Goal: Task Accomplishment & Management: Complete application form

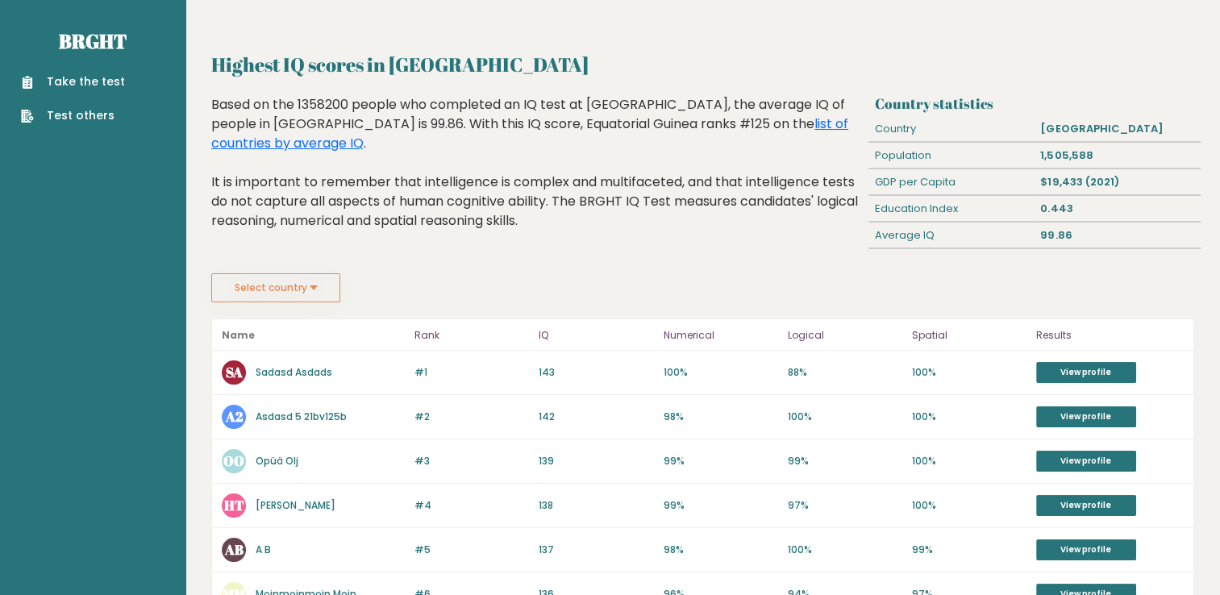
click at [314, 289] on button "Select country" at bounding box center [275, 287] width 129 height 29
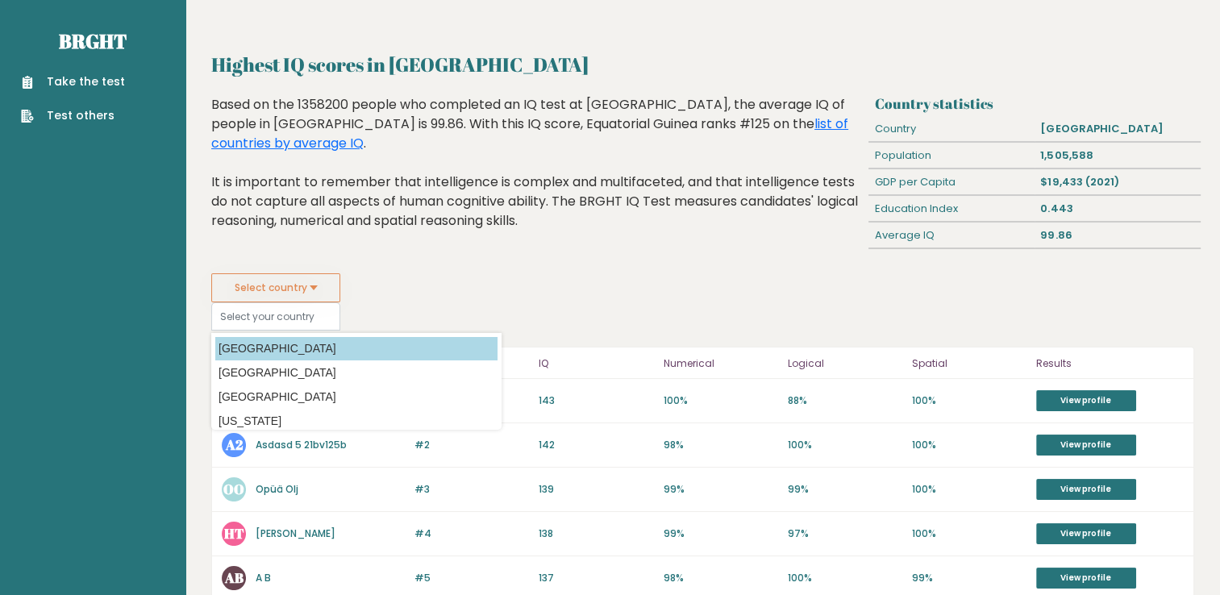
click at [295, 344] on option "Afghanistan" at bounding box center [356, 348] width 282 height 23
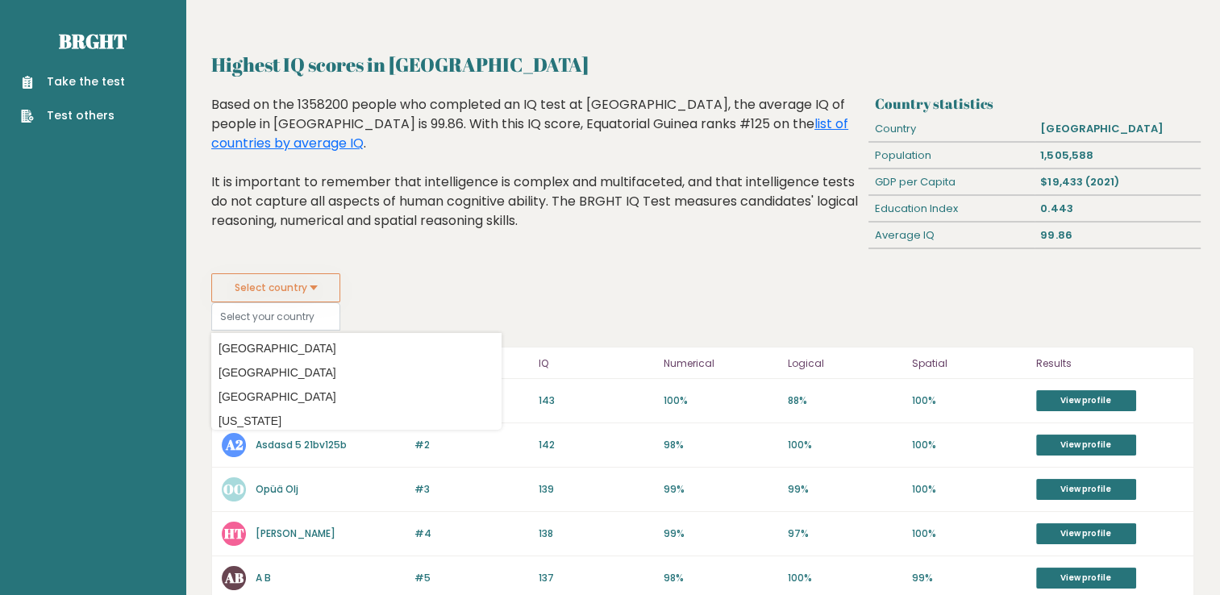
type input "Afghanistan"
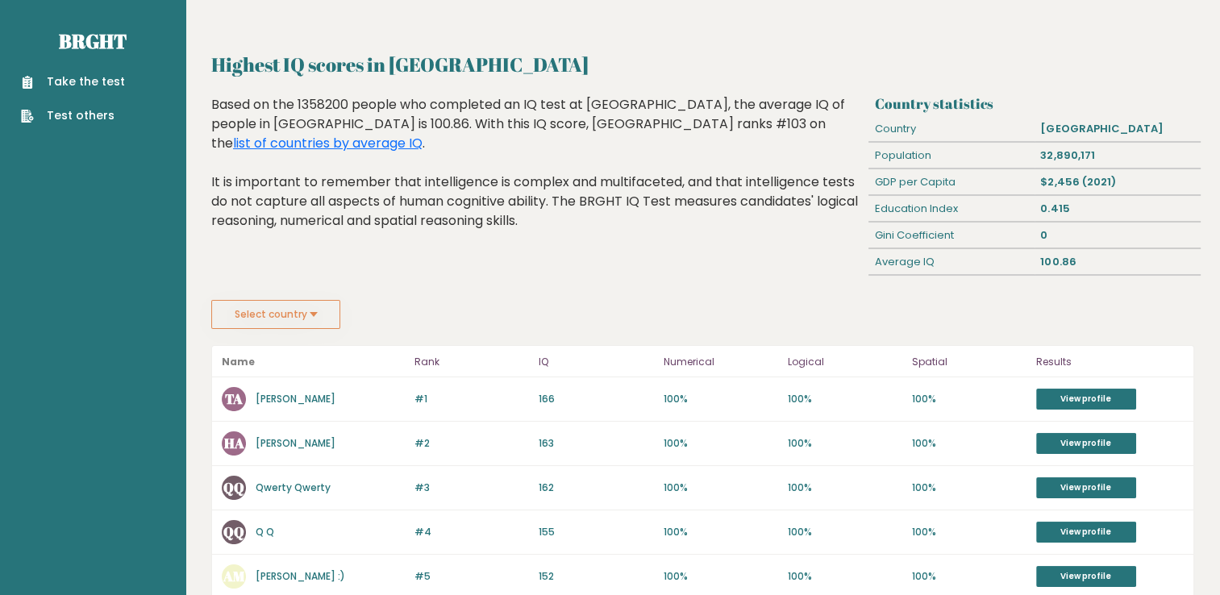
click at [303, 318] on button "Select country" at bounding box center [275, 314] width 129 height 29
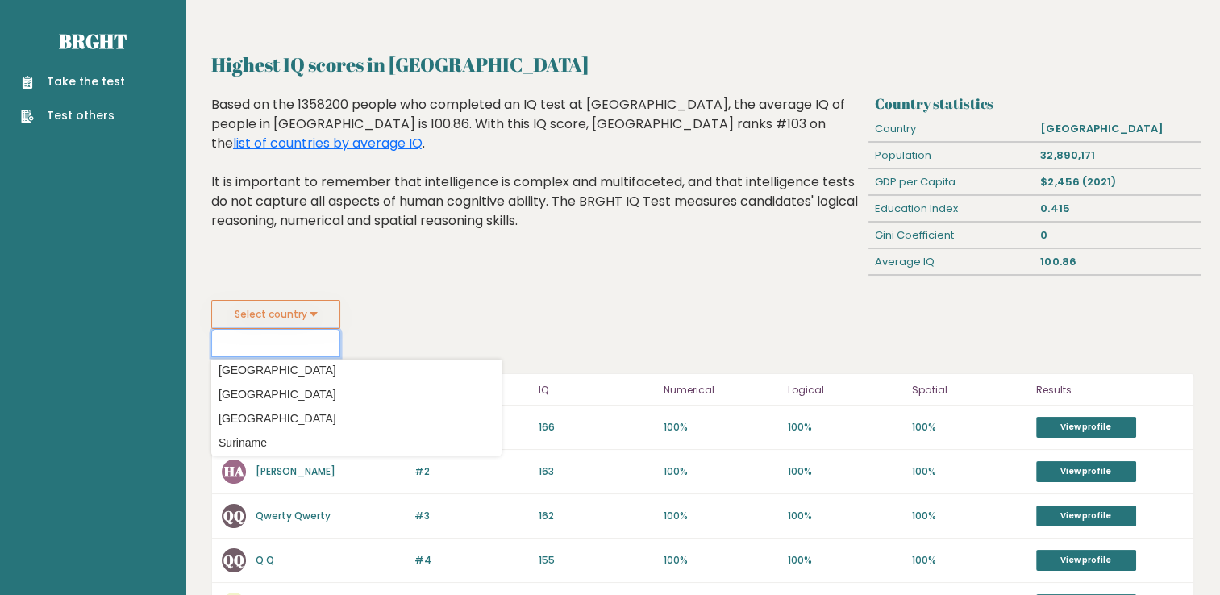
scroll to position [5201, 0]
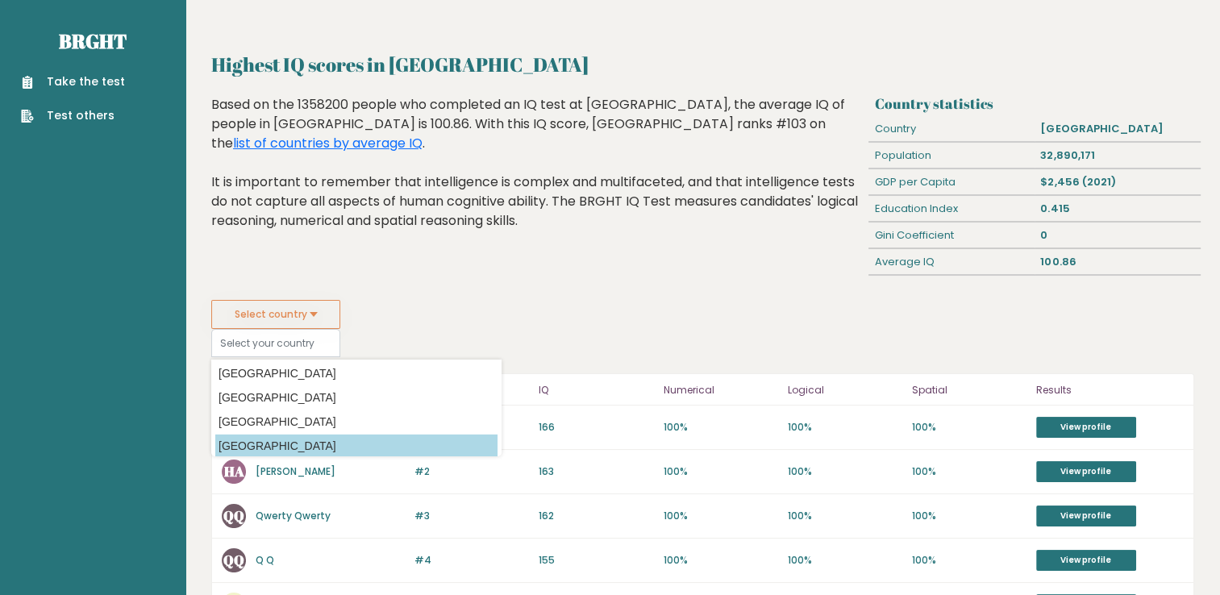
click at [397, 445] on option "[GEOGRAPHIC_DATA]" at bounding box center [356, 445] width 282 height 23
type input "[GEOGRAPHIC_DATA]"
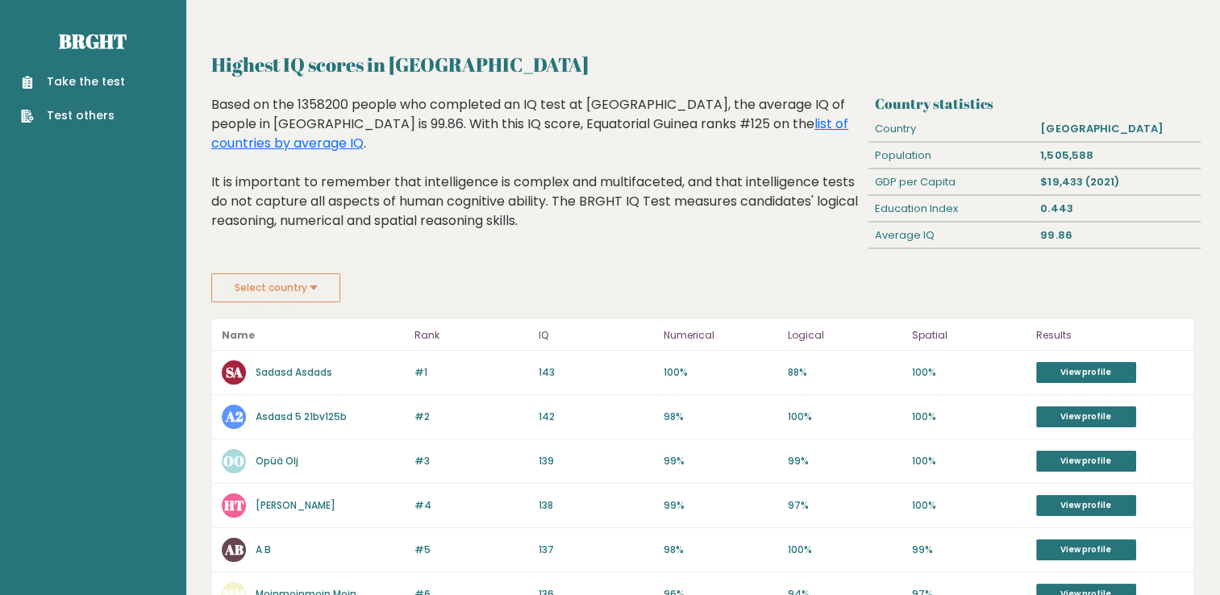
click at [249, 285] on button "Select country" at bounding box center [275, 287] width 129 height 29
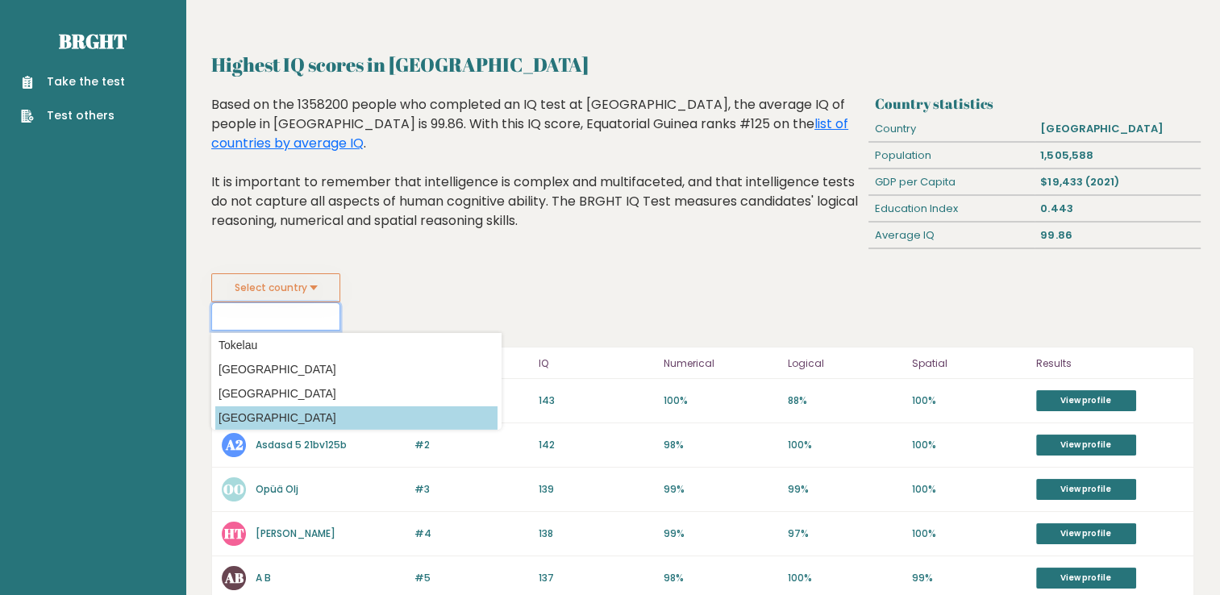
scroll to position [5374, 0]
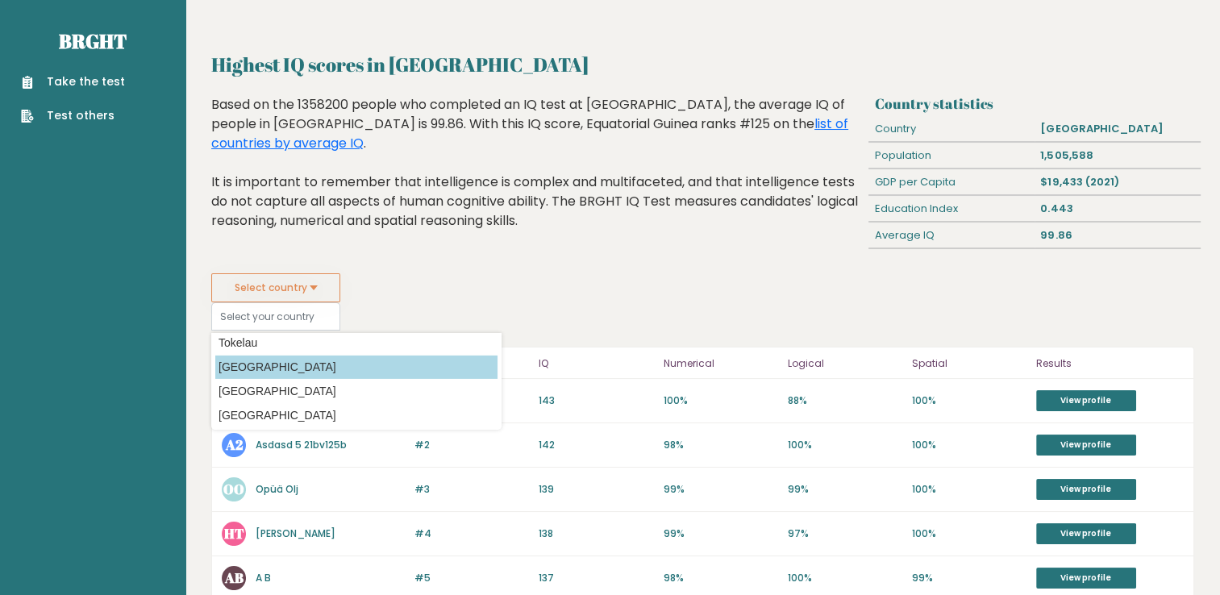
click at [280, 372] on option "[GEOGRAPHIC_DATA]" at bounding box center [356, 366] width 282 height 23
type input "[GEOGRAPHIC_DATA]"
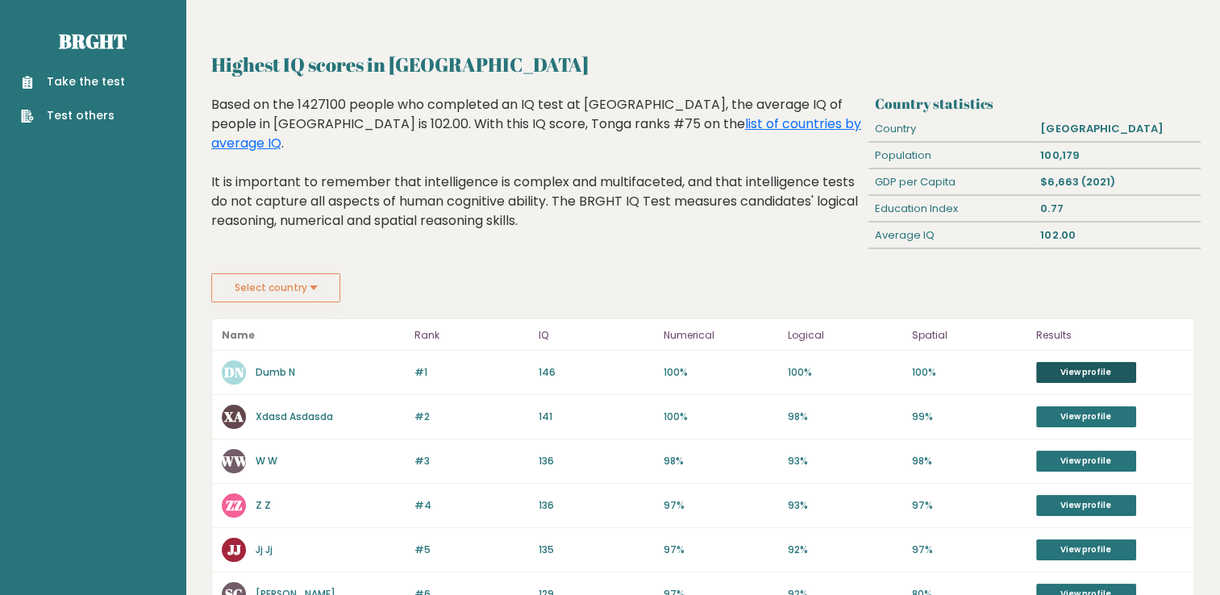
click at [1088, 369] on link "View profile" at bounding box center [1086, 372] width 100 height 21
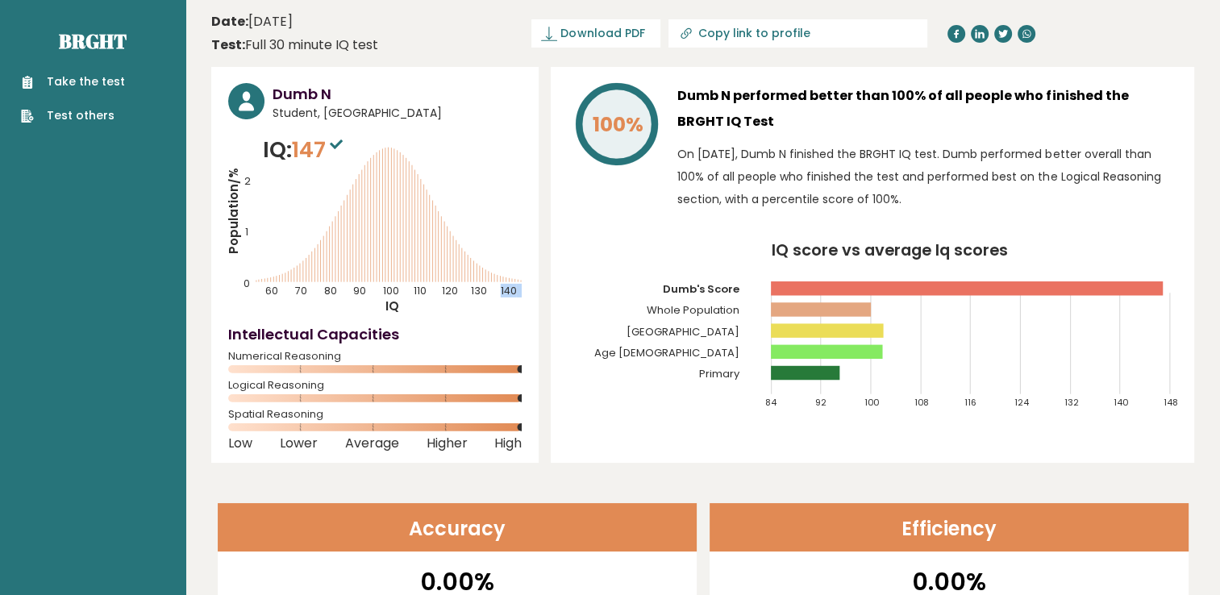
drag, startPoint x: 393, startPoint y: 242, endPoint x: 435, endPoint y: 250, distance: 42.7
click at [435, 250] on icon "Population/% IQ 0 1 2 60 70 80 90 100 110 120 130 140" at bounding box center [374, 224] width 293 height 181
drag, startPoint x: 435, startPoint y: 250, endPoint x: 551, endPoint y: 264, distance: 116.9
click at [551, 264] on div "100% Dumb N performed better than 100% of all people who finished the BRGHT IQ …" at bounding box center [872, 265] width 643 height 396
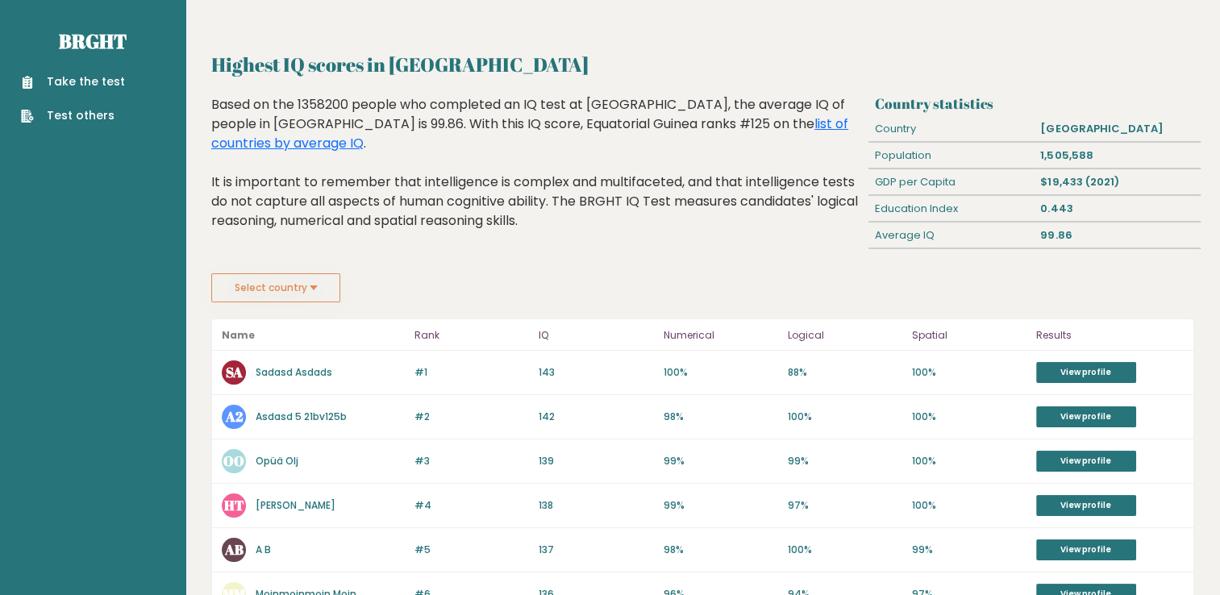
click at [99, 84] on link "Take the test" at bounding box center [73, 81] width 104 height 17
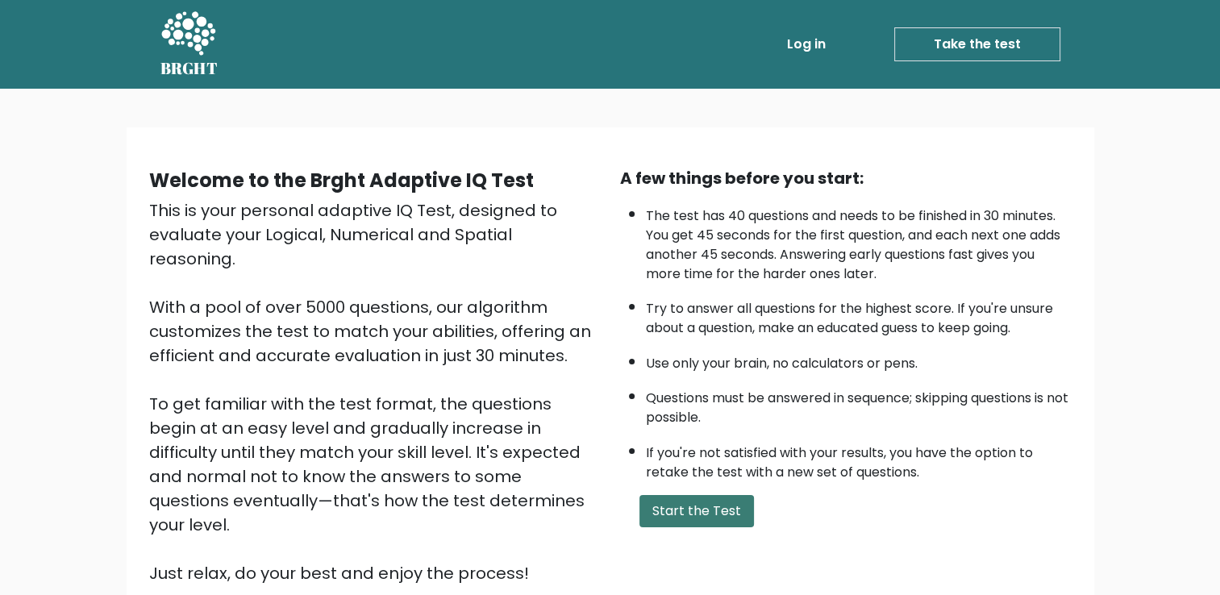
click at [700, 511] on button "Start the Test" at bounding box center [696, 511] width 114 height 32
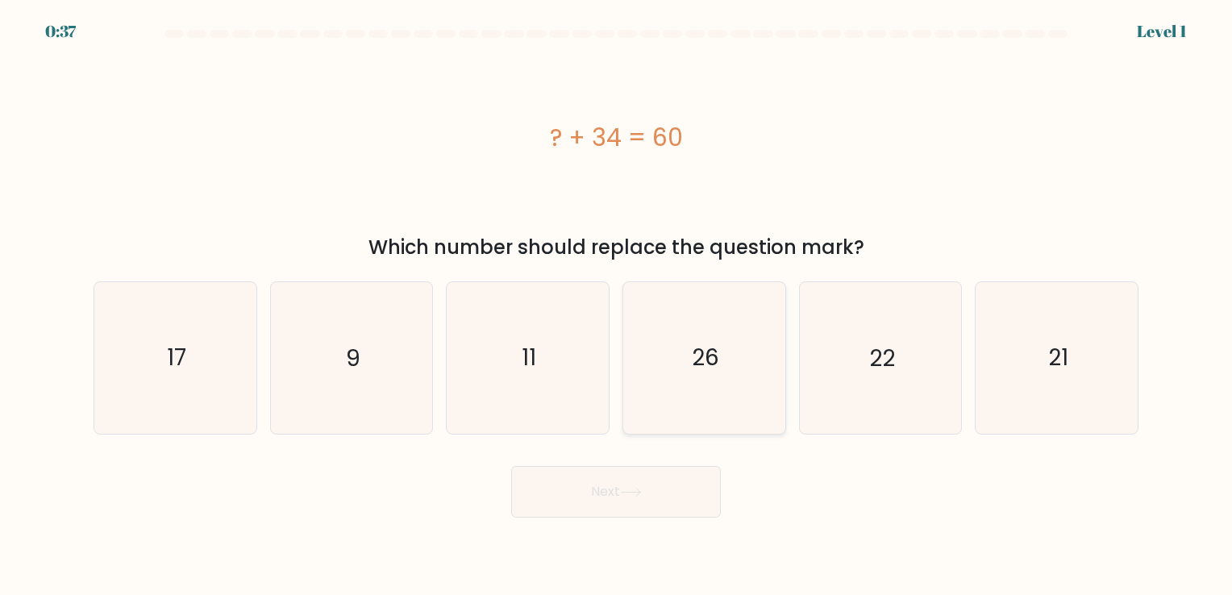
click at [757, 375] on icon "26" at bounding box center [704, 357] width 151 height 151
click at [617, 306] on input "d. 26" at bounding box center [616, 301] width 1 height 8
radio input "true"
click at [657, 504] on button "Next" at bounding box center [616, 492] width 210 height 52
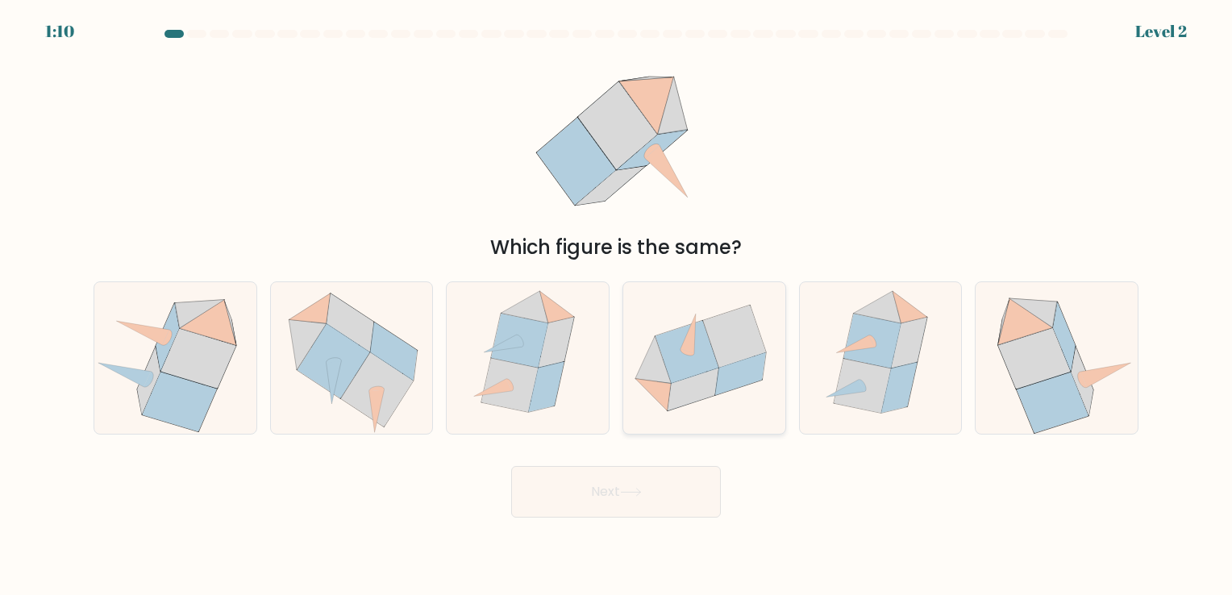
click at [696, 397] on icon at bounding box center [692, 389] width 51 height 43
click at [617, 306] on input "d." at bounding box center [616, 301] width 1 height 8
radio input "true"
click at [643, 470] on button "Next" at bounding box center [616, 492] width 210 height 52
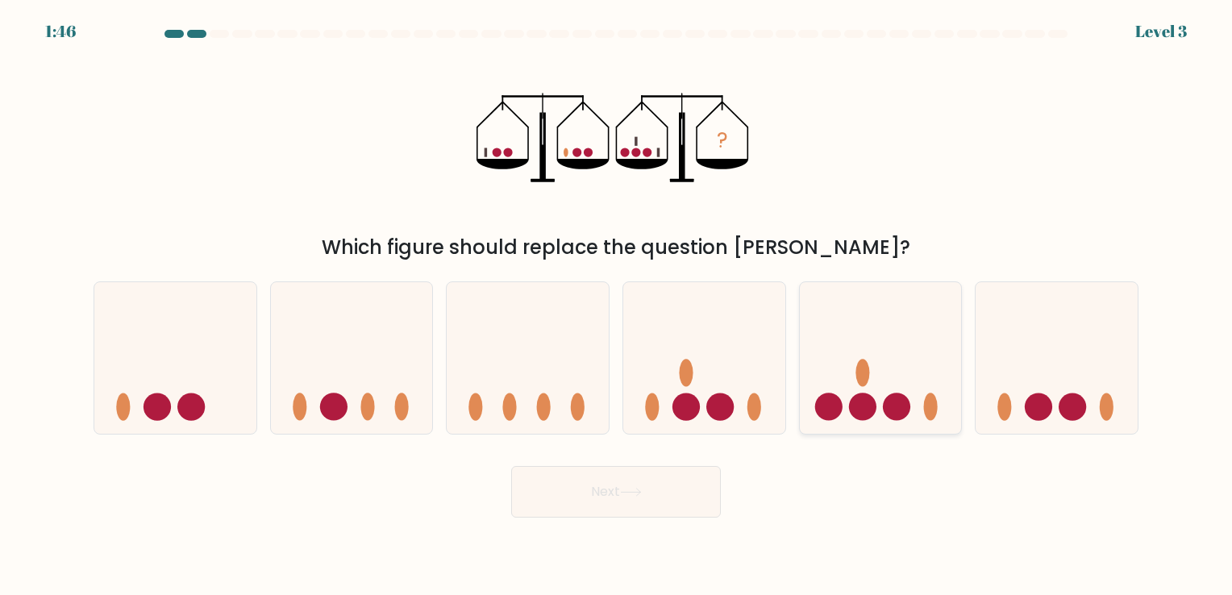
click at [880, 406] on icon at bounding box center [881, 358] width 162 height 134
click at [617, 306] on input "e." at bounding box center [616, 301] width 1 height 8
radio input "true"
click at [605, 489] on button "Next" at bounding box center [616, 492] width 210 height 52
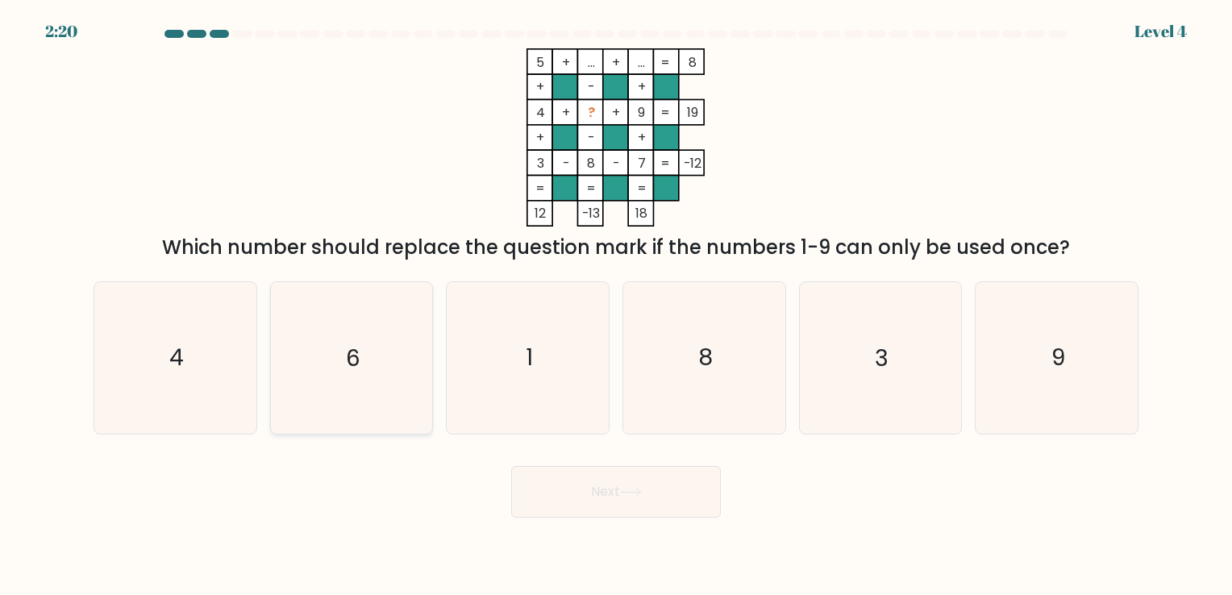
drag, startPoint x: 378, startPoint y: 306, endPoint x: 417, endPoint y: 380, distance: 82.9
click at [377, 306] on icon "6" at bounding box center [351, 357] width 151 height 151
click at [616, 306] on input "b. 6" at bounding box center [616, 301] width 1 height 8
radio input "true"
click at [622, 489] on button "Next" at bounding box center [616, 492] width 210 height 52
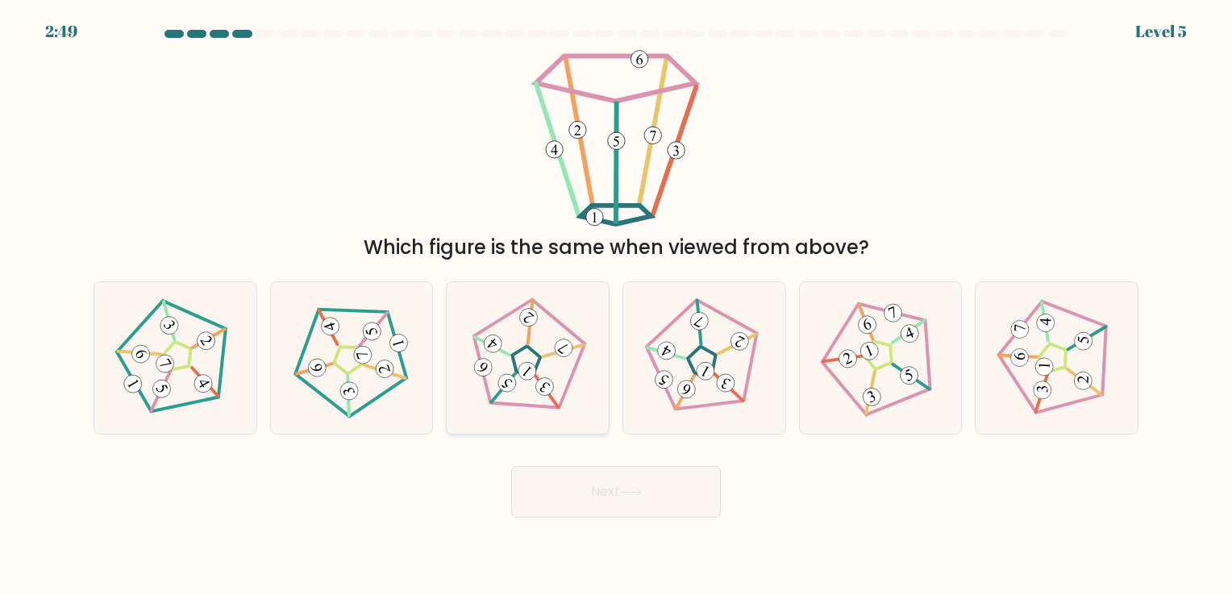
click at [548, 405] on icon at bounding box center [528, 357] width 121 height 121
click at [616, 306] on input "c." at bounding box center [616, 301] width 1 height 8
radio input "true"
click at [613, 488] on button "Next" at bounding box center [616, 492] width 210 height 52
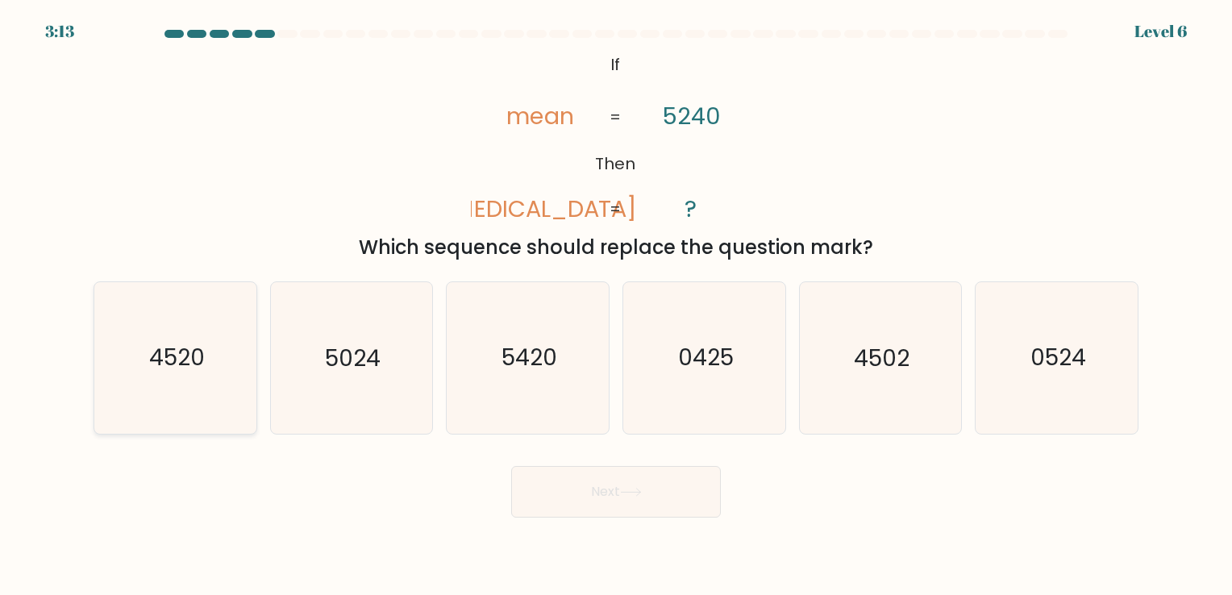
click at [177, 372] on text "4520" at bounding box center [177, 358] width 56 height 31
click at [616, 306] on input "a. 4520" at bounding box center [616, 301] width 1 height 8
radio input "true"
click at [664, 505] on button "Next" at bounding box center [616, 492] width 210 height 52
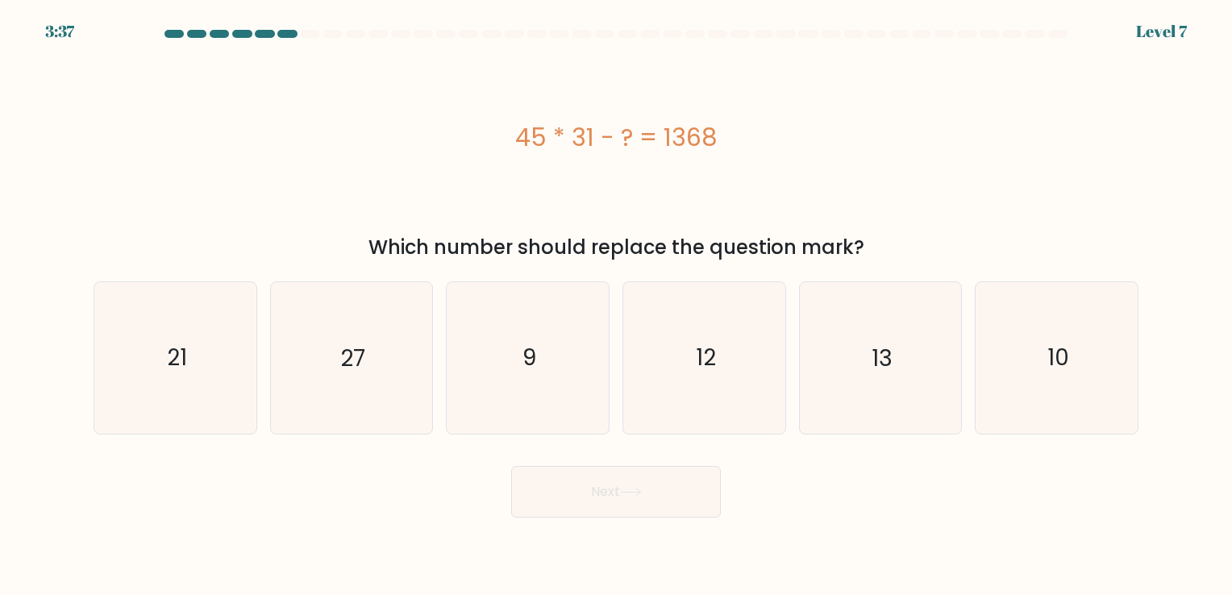
click at [716, 192] on div "45 * 31 - ? = 1368" at bounding box center [616, 137] width 1045 height 178
click at [296, 388] on icon "27" at bounding box center [351, 357] width 151 height 151
click at [616, 306] on input "b. 27" at bounding box center [616, 301] width 1 height 8
radio input "true"
click at [675, 507] on button "Next" at bounding box center [616, 492] width 210 height 52
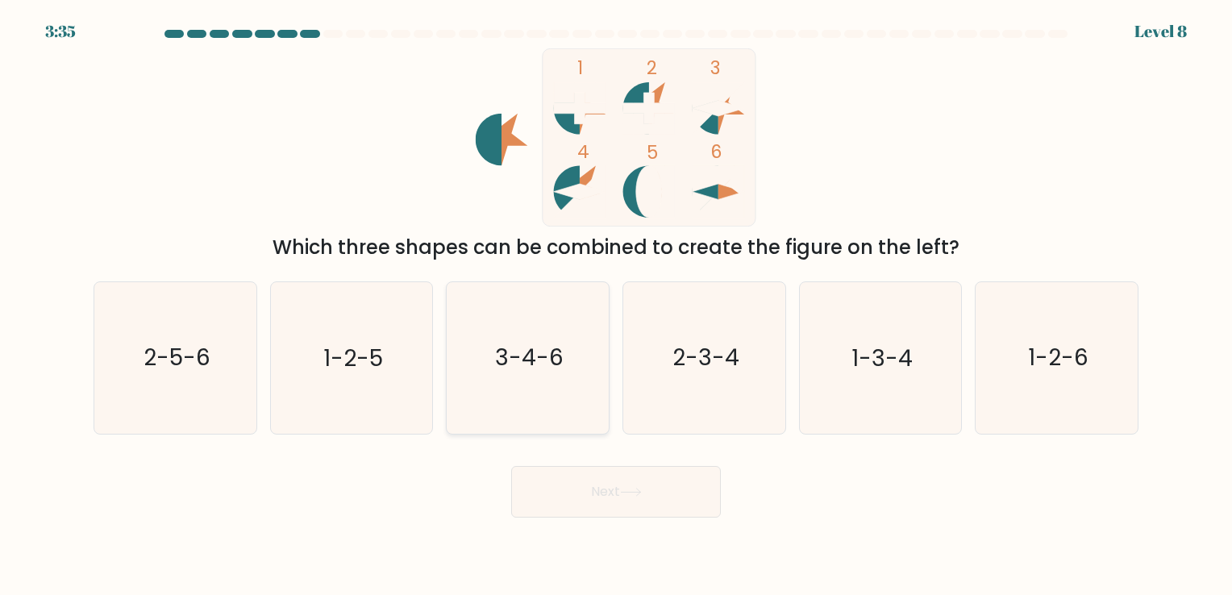
click at [567, 396] on icon "3-4-6" at bounding box center [527, 357] width 151 height 151
click at [616, 306] on input "c. 3-4-6" at bounding box center [616, 301] width 1 height 8
radio input "true"
click at [613, 500] on button "Next" at bounding box center [616, 492] width 210 height 52
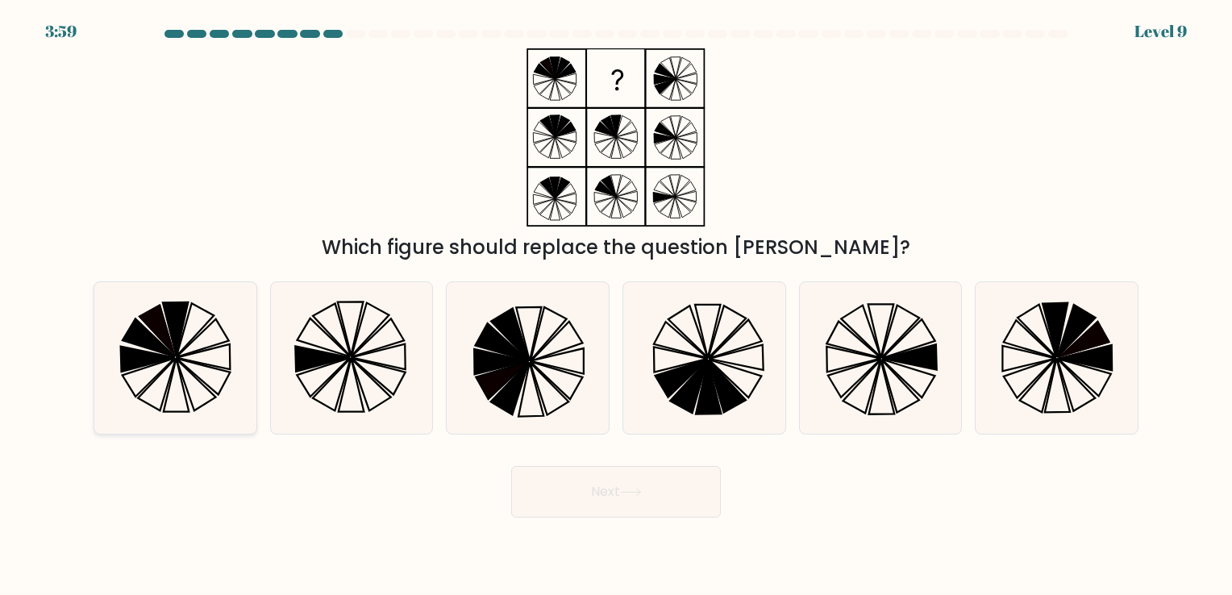
click at [150, 365] on icon at bounding box center [147, 359] width 54 height 25
click at [616, 306] on input "a." at bounding box center [616, 301] width 1 height 8
radio input "true"
click at [594, 494] on button "Next" at bounding box center [616, 492] width 210 height 52
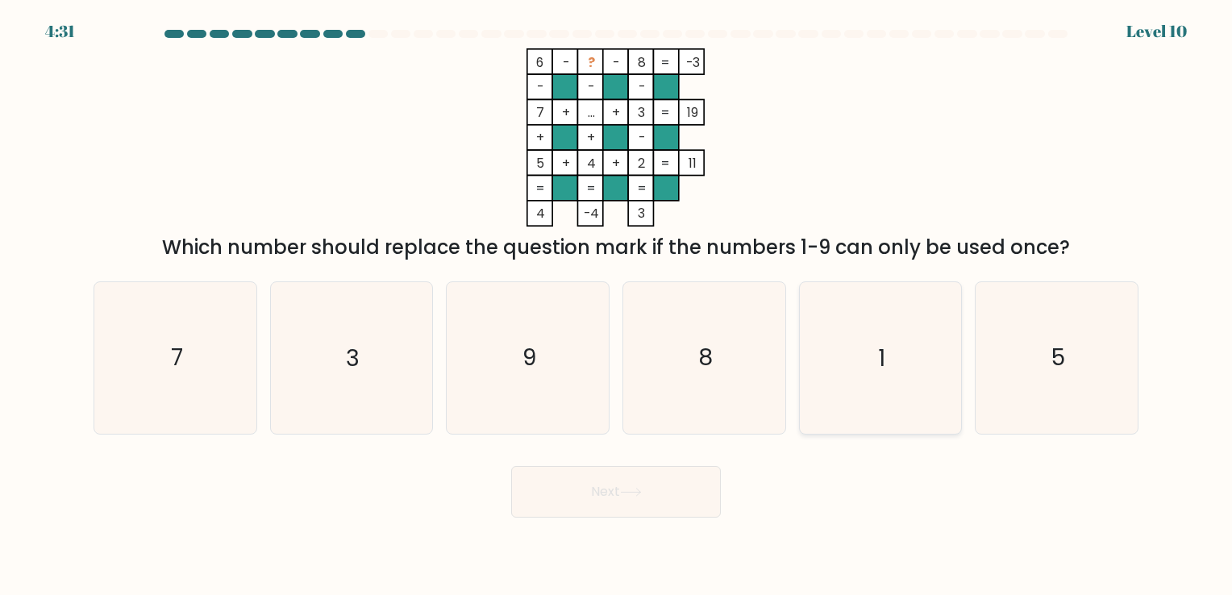
click at [885, 364] on icon "1" at bounding box center [879, 357] width 151 height 151
click at [617, 306] on input "e. 1" at bounding box center [616, 301] width 1 height 8
radio input "true"
click at [671, 488] on button "Next" at bounding box center [616, 492] width 210 height 52
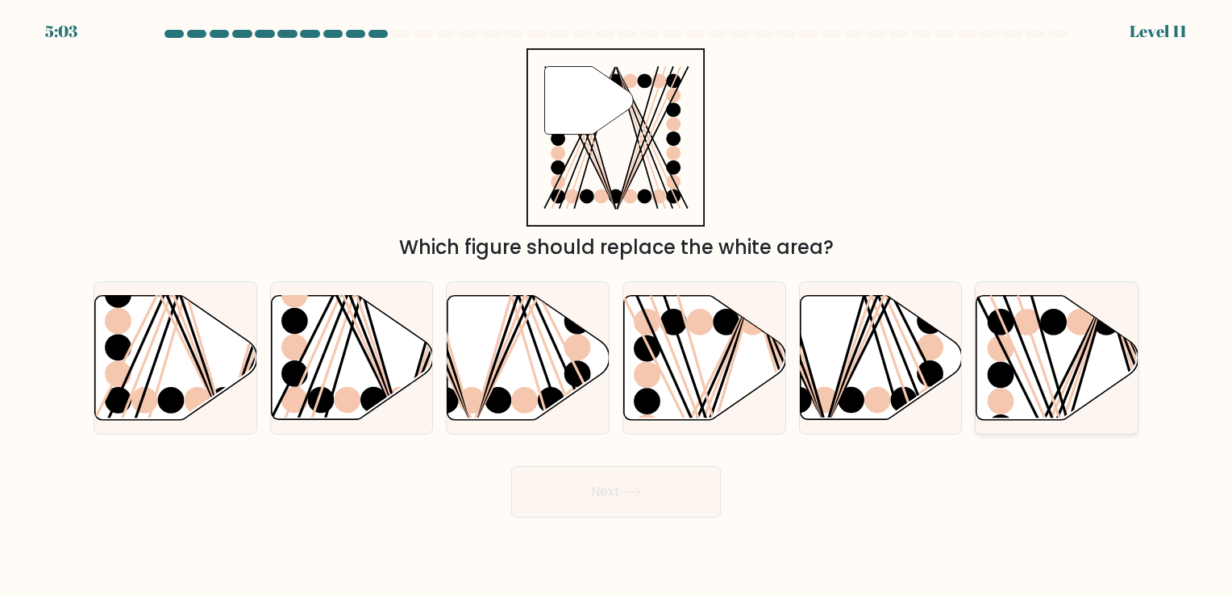
click at [1022, 384] on line at bounding box center [1042, 425] width 130 height 261
click at [617, 306] on input "f." at bounding box center [616, 301] width 1 height 8
radio input "true"
click at [574, 505] on button "Next" at bounding box center [616, 492] width 210 height 52
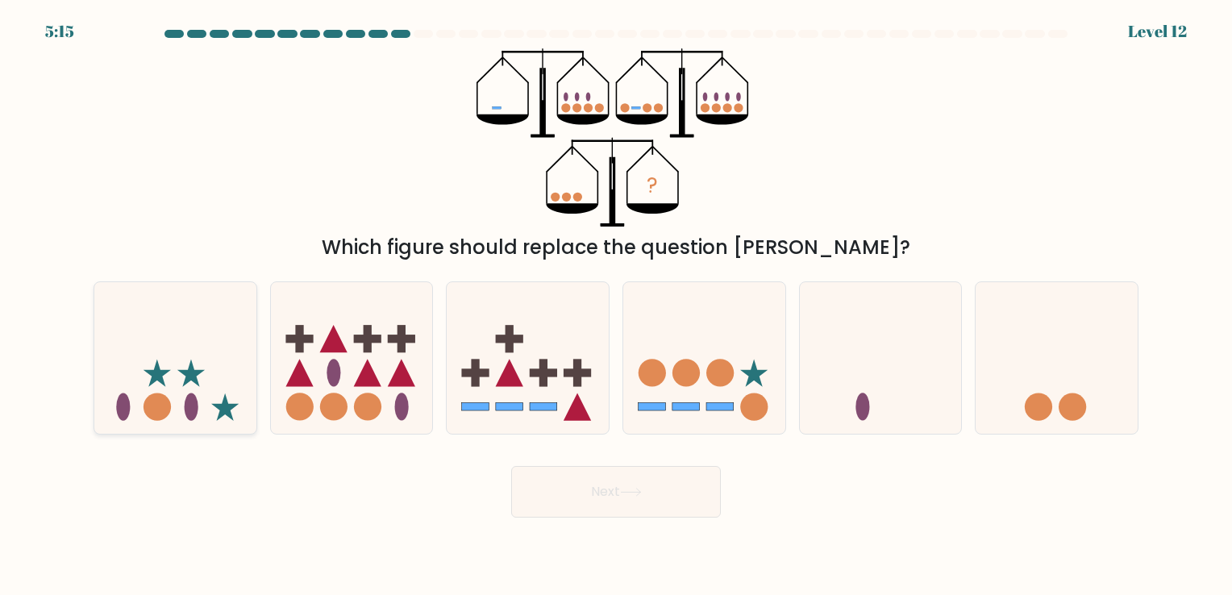
click at [153, 402] on circle at bounding box center [156, 406] width 27 height 27
click at [616, 306] on input "a." at bounding box center [616, 301] width 1 height 8
radio input "true"
click at [592, 513] on button "Next" at bounding box center [616, 492] width 210 height 52
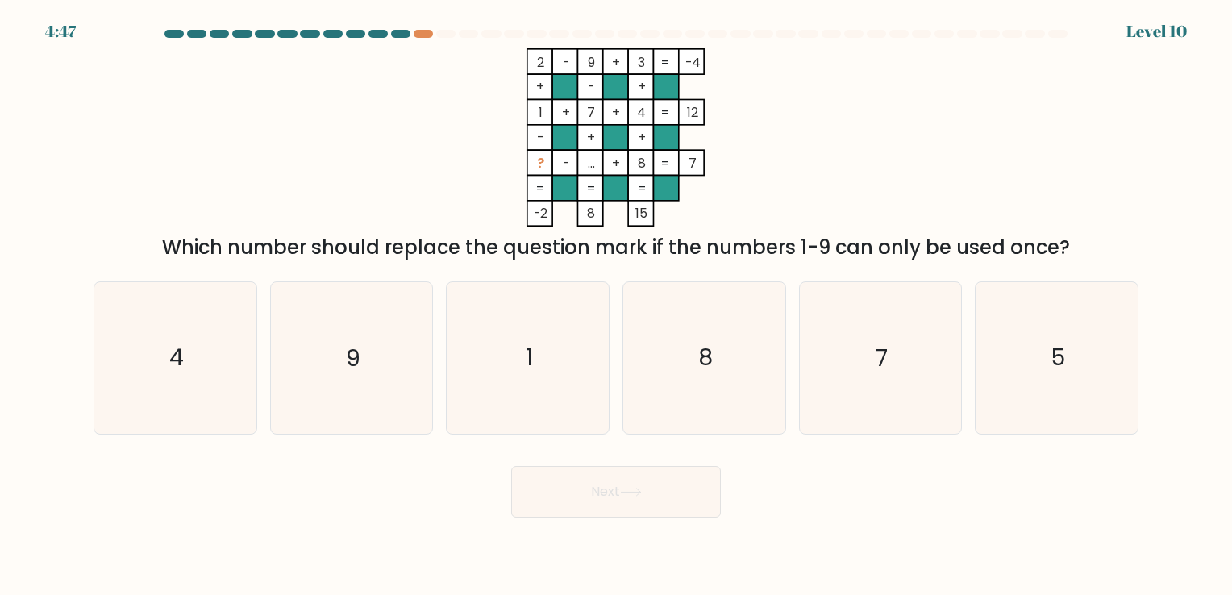
click at [1174, 379] on form at bounding box center [616, 274] width 1232 height 488
click at [1079, 377] on icon "5" at bounding box center [1056, 357] width 151 height 151
click at [617, 306] on input "f. 5" at bounding box center [616, 301] width 1 height 8
radio input "true"
click at [683, 501] on button "Next" at bounding box center [616, 492] width 210 height 52
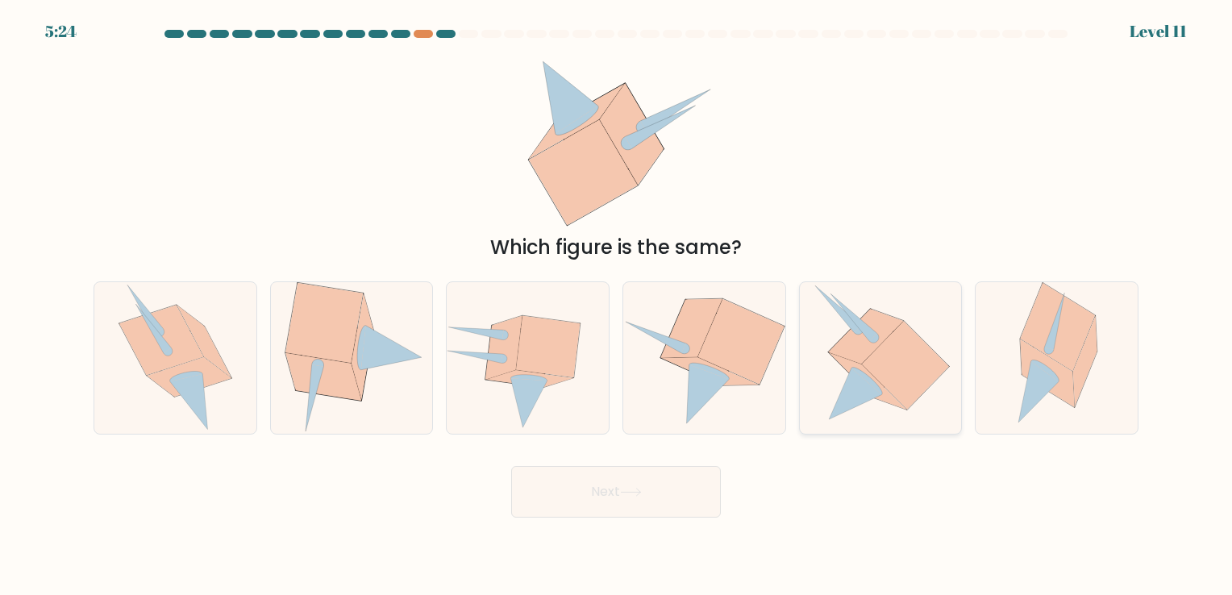
click at [887, 379] on icon at bounding box center [905, 366] width 87 height 88
click at [617, 306] on input "e." at bounding box center [616, 301] width 1 height 8
radio input "true"
click at [629, 514] on button "Next" at bounding box center [616, 492] width 210 height 52
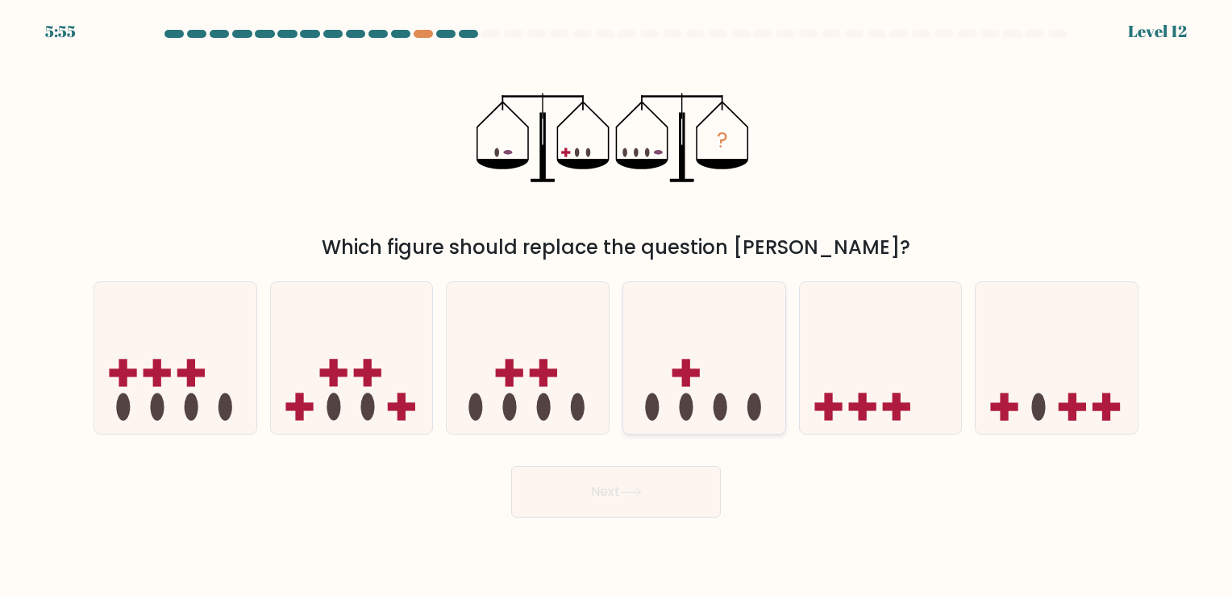
click at [700, 415] on icon at bounding box center [704, 358] width 162 height 134
click at [617, 306] on input "d." at bounding box center [616, 301] width 1 height 8
radio input "true"
click at [659, 493] on button "Next" at bounding box center [616, 492] width 210 height 52
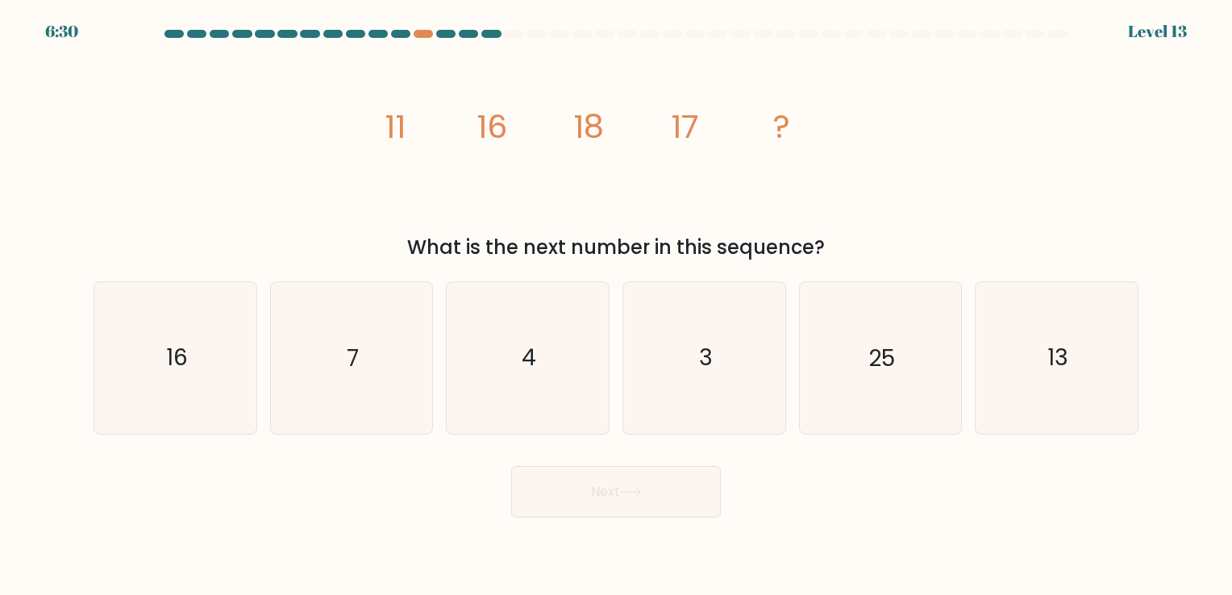
drag, startPoint x: 483, startPoint y: 165, endPoint x: 372, endPoint y: 170, distance: 110.5
click at [372, 171] on div "image/svg+xml 11 16 18 17 ? What is the next number in this sequence?" at bounding box center [616, 155] width 1064 height 214
click at [190, 351] on icon "16" at bounding box center [175, 357] width 151 height 151
click at [616, 306] on input "a. 16" at bounding box center [616, 301] width 1 height 8
radio input "true"
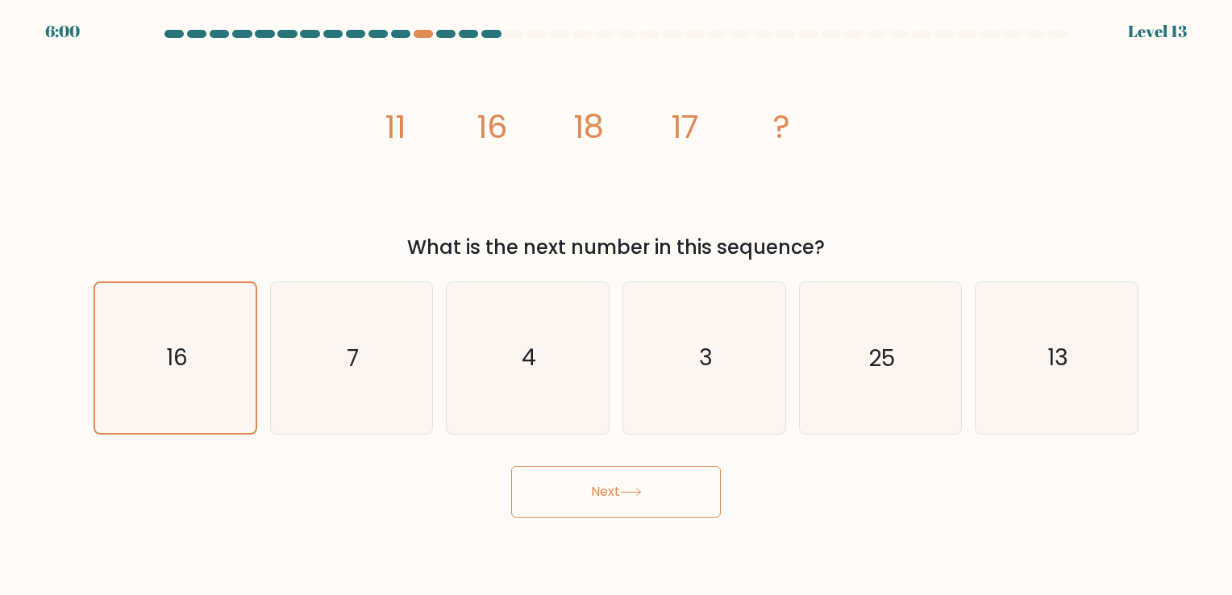
click at [580, 488] on button "Next" at bounding box center [616, 492] width 210 height 52
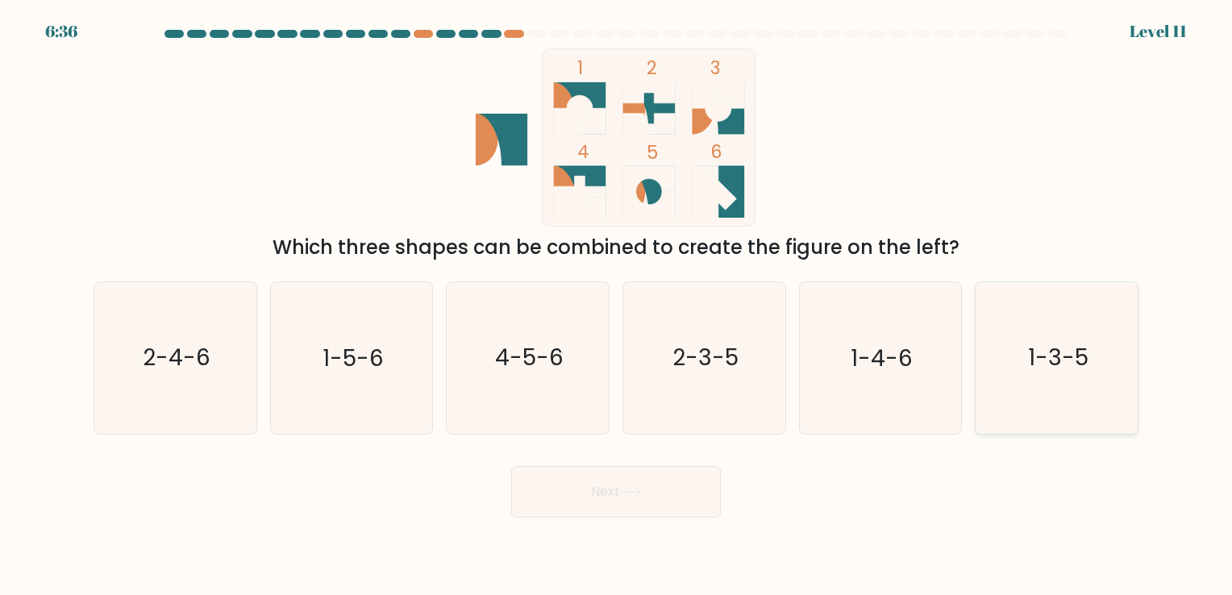
click at [1074, 401] on icon "1-3-5" at bounding box center [1056, 357] width 151 height 151
click at [617, 306] on input "f. 1-3-5" at bounding box center [616, 301] width 1 height 8
radio input "true"
click at [651, 501] on button "Next" at bounding box center [616, 492] width 210 height 52
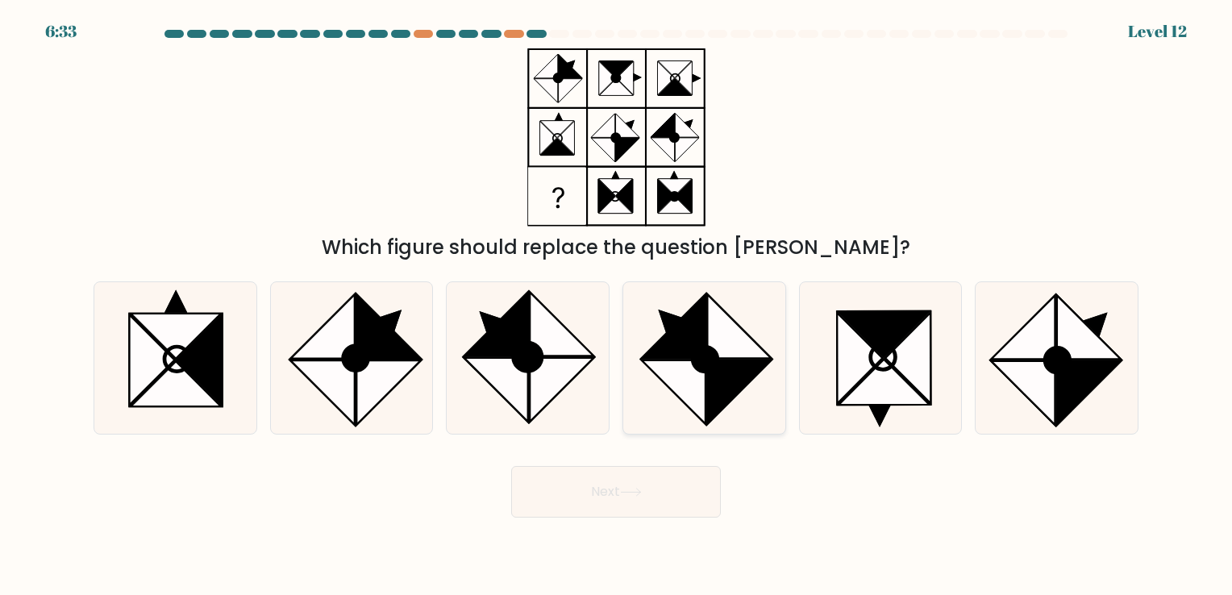
click at [706, 363] on circle at bounding box center [705, 360] width 35 height 35
click at [617, 306] on input "d." at bounding box center [616, 301] width 1 height 8
radio input "true"
click at [677, 488] on button "Next" at bounding box center [616, 492] width 210 height 52
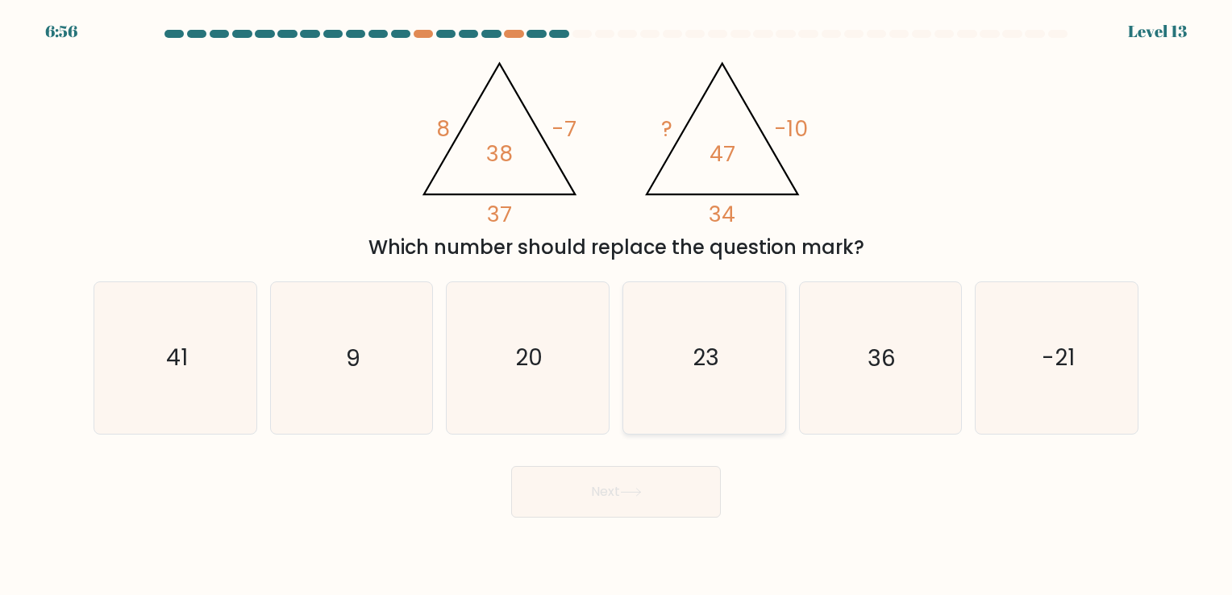
click at [717, 325] on icon "23" at bounding box center [704, 357] width 151 height 151
click at [617, 306] on input "d. 23" at bounding box center [616, 301] width 1 height 8
radio input "true"
click at [659, 488] on button "Next" at bounding box center [616, 492] width 210 height 52
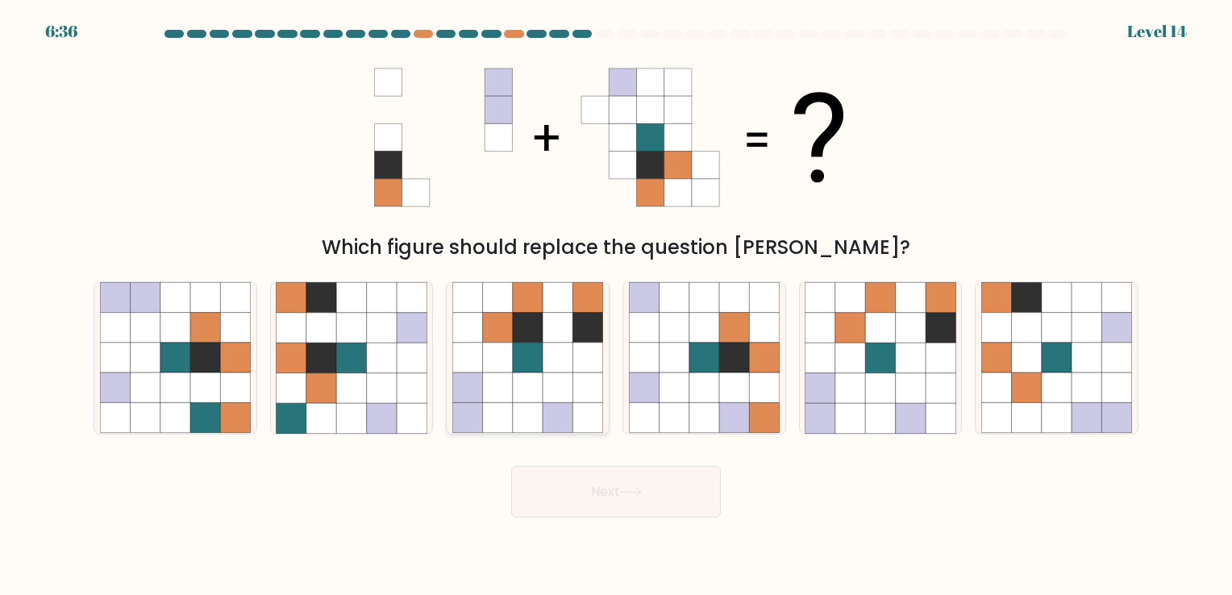
click at [511, 389] on icon at bounding box center [498, 388] width 30 height 30
click at [616, 306] on input "c." at bounding box center [616, 301] width 1 height 8
radio input "true"
click at [599, 495] on button "Next" at bounding box center [616, 492] width 210 height 52
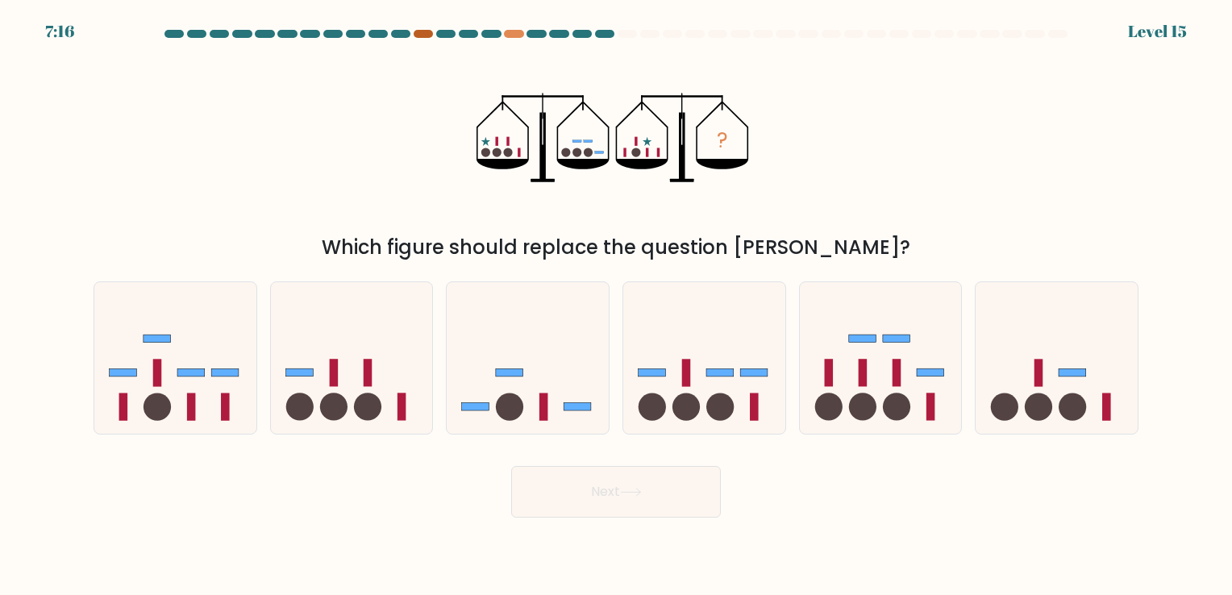
click at [419, 34] on div at bounding box center [423, 34] width 19 height 8
click at [516, 28] on div "7:15 Level 15" at bounding box center [616, 22] width 1232 height 44
click at [518, 33] on div at bounding box center [513, 34] width 19 height 8
click at [538, 415] on icon at bounding box center [528, 358] width 162 height 134
click at [616, 306] on input "c." at bounding box center [616, 301] width 1 height 8
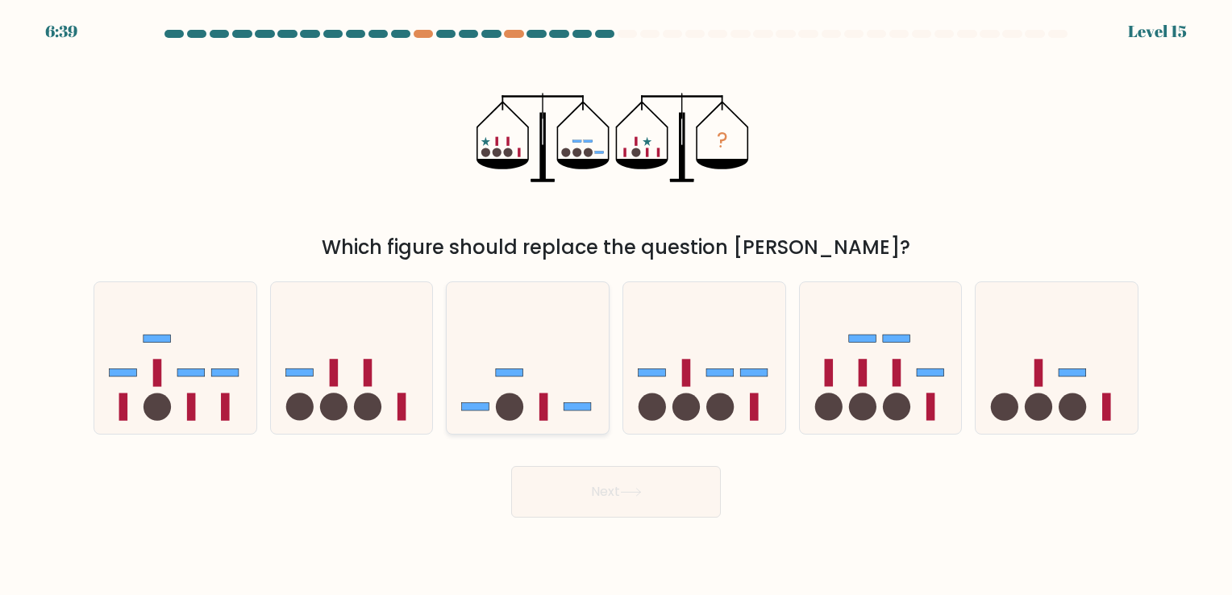
radio input "true"
click at [590, 491] on button "Next" at bounding box center [616, 492] width 210 height 52
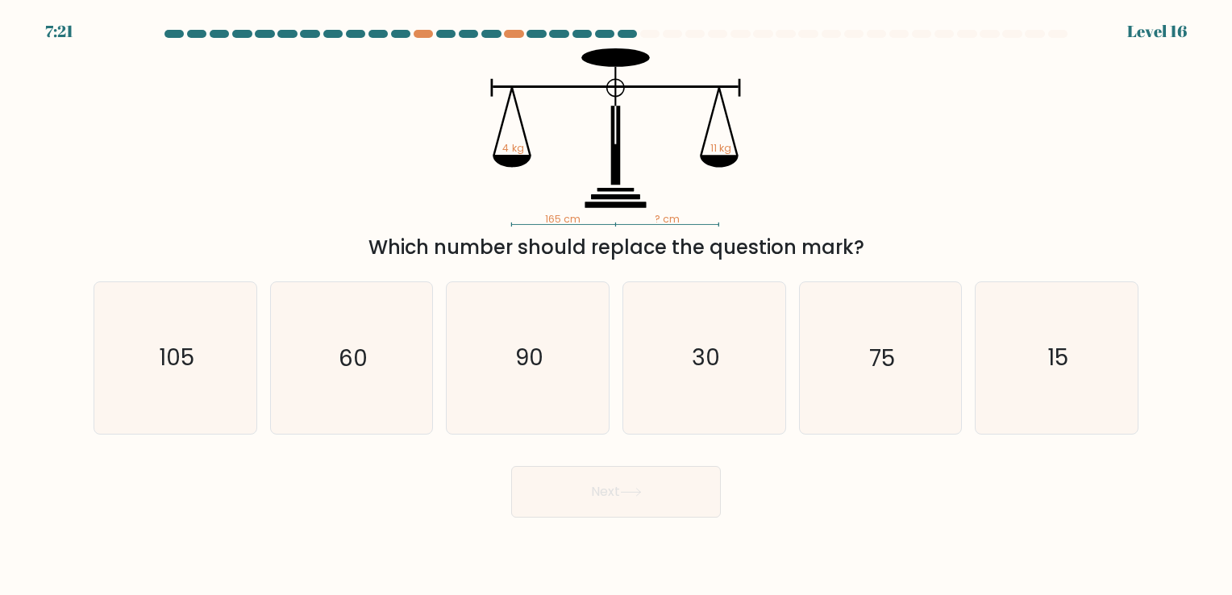
drag, startPoint x: 580, startPoint y: 509, endPoint x: 384, endPoint y: 502, distance: 196.8
click at [384, 502] on div "Next" at bounding box center [616, 486] width 1064 height 64
click at [706, 347] on text "30" at bounding box center [706, 358] width 28 height 31
click at [617, 306] on input "d. 30" at bounding box center [616, 301] width 1 height 8
radio input "true"
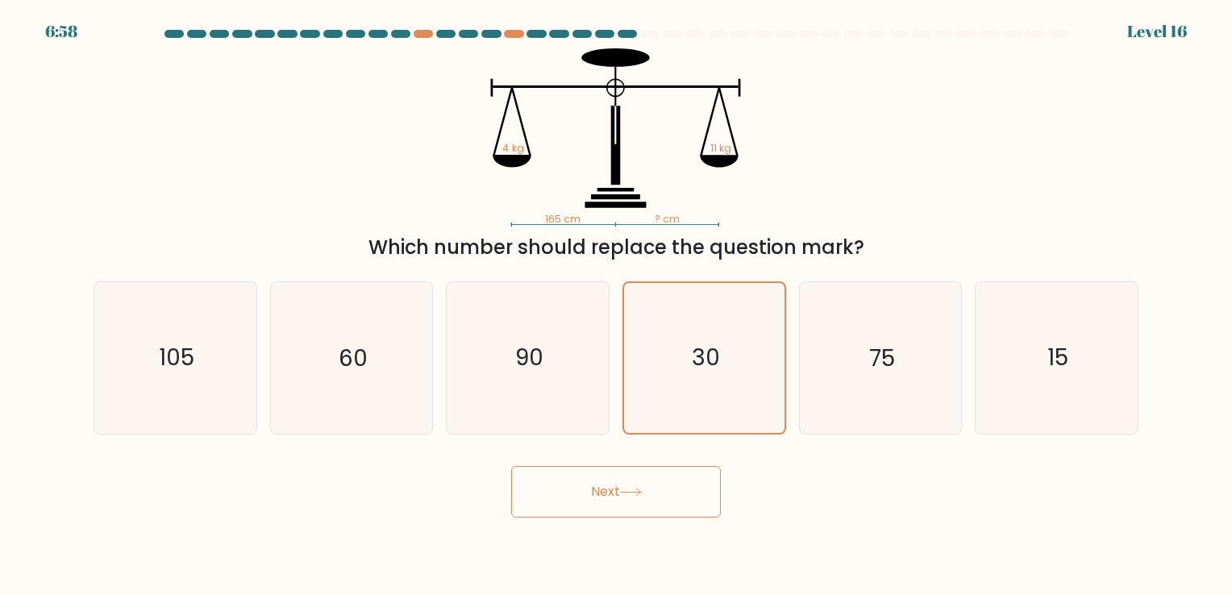
click at [635, 488] on icon at bounding box center [631, 492] width 22 height 9
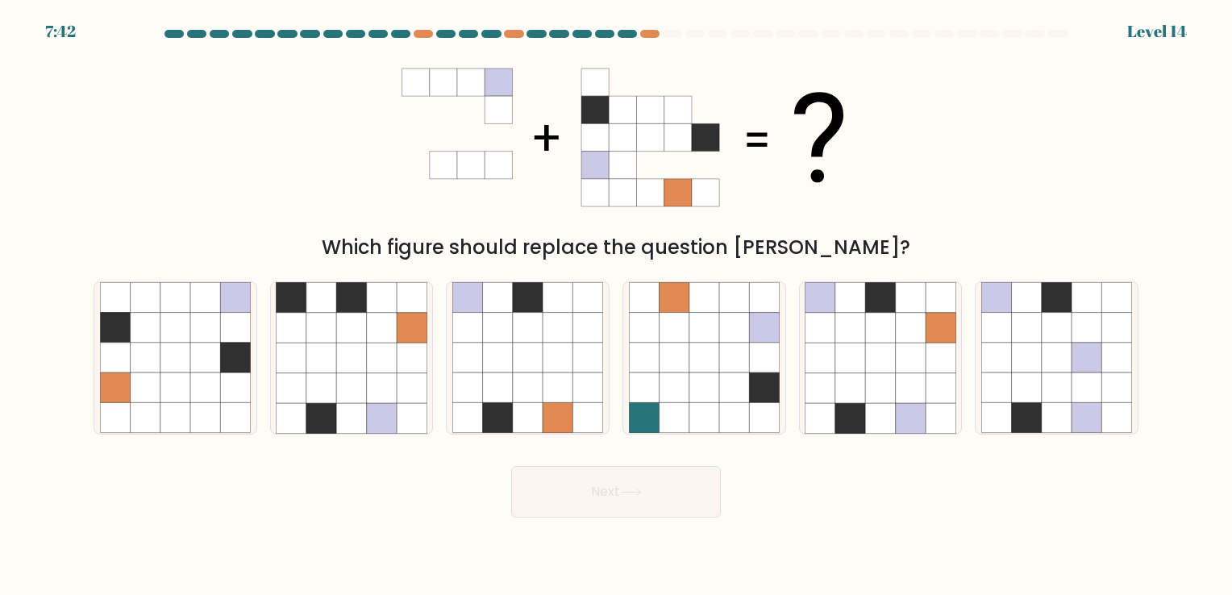
drag, startPoint x: 700, startPoint y: 219, endPoint x: 567, endPoint y: 229, distance: 133.4
click at [567, 229] on div "Which figure should replace the question [PERSON_NAME]?" at bounding box center [616, 155] width 1064 height 214
click at [878, 384] on icon at bounding box center [880, 388] width 30 height 30
click at [617, 306] on input "e." at bounding box center [616, 301] width 1 height 8
radio input "true"
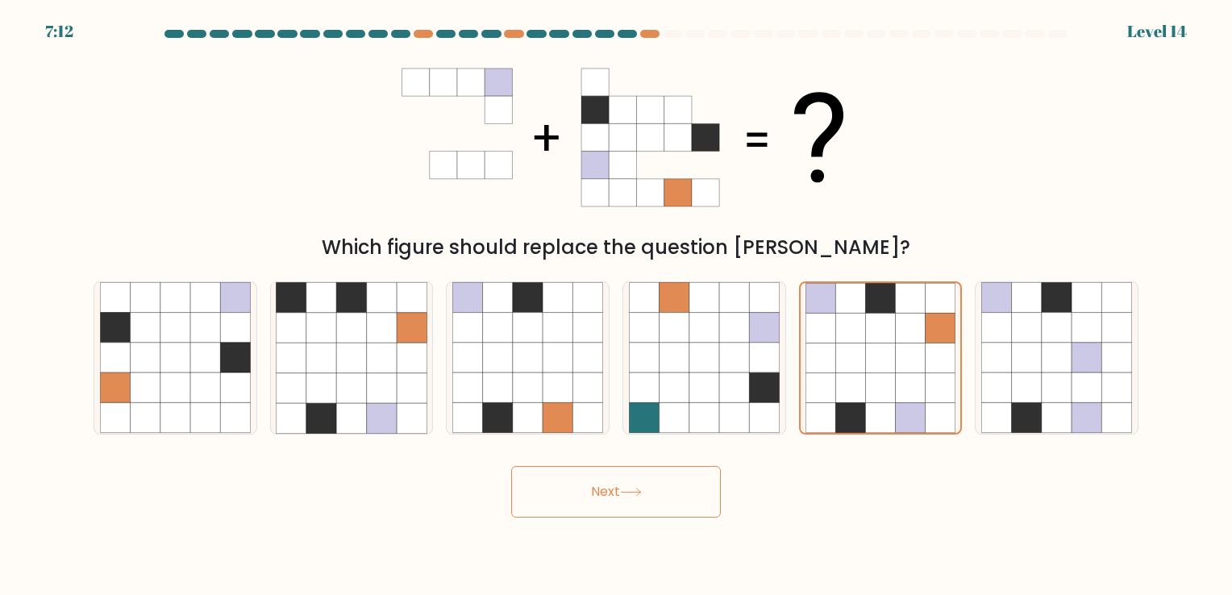
click at [655, 495] on button "Next" at bounding box center [616, 492] width 210 height 52
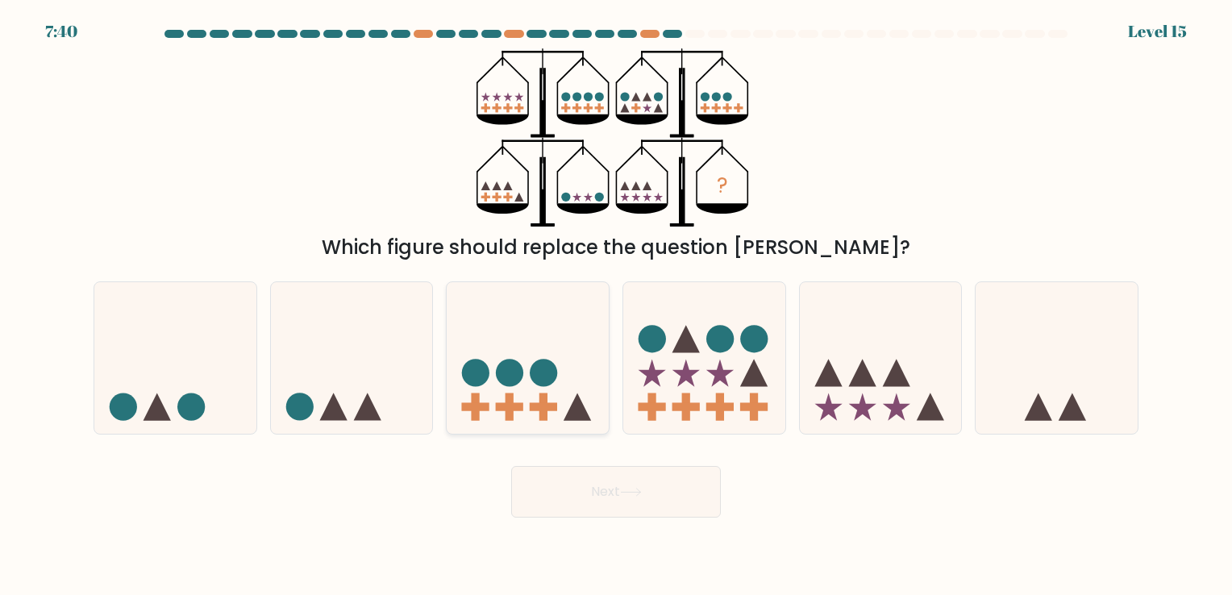
click at [548, 414] on icon at bounding box center [528, 358] width 162 height 134
click at [616, 306] on input "c." at bounding box center [616, 301] width 1 height 8
radio input "true"
click at [626, 495] on icon at bounding box center [631, 492] width 22 height 9
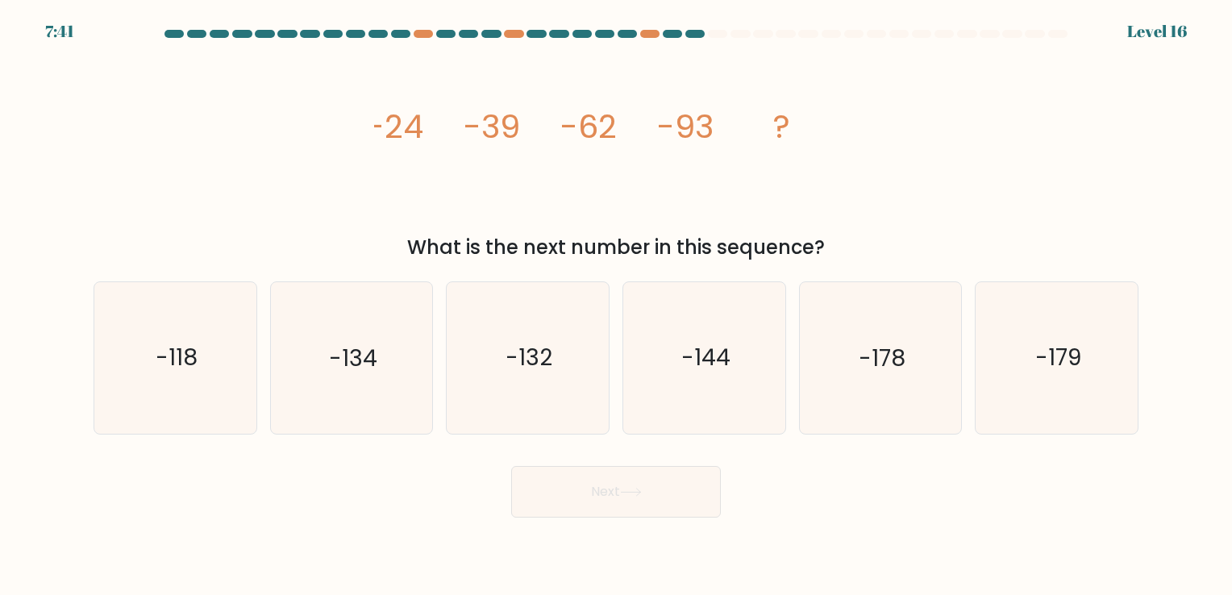
click at [796, 477] on div "Next" at bounding box center [616, 486] width 1064 height 64
click at [540, 366] on text "-132" at bounding box center [529, 358] width 47 height 31
click at [616, 306] on input "c. -132" at bounding box center [616, 301] width 1 height 8
radio input "true"
click at [592, 471] on button "Next" at bounding box center [616, 492] width 210 height 52
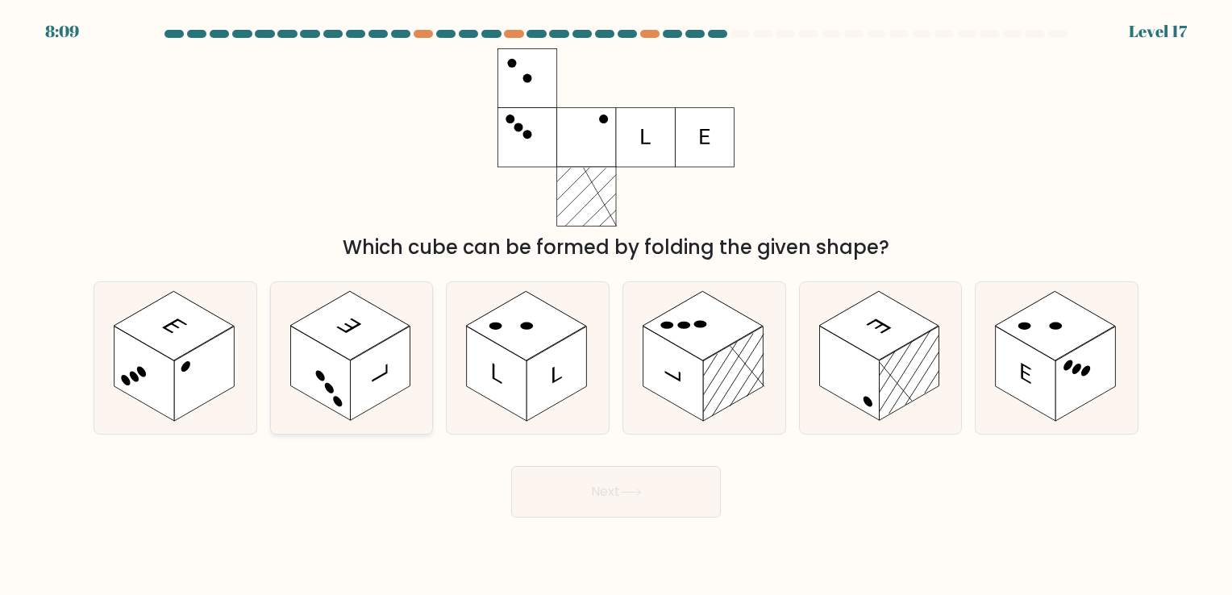
click at [374, 392] on rect at bounding box center [380, 373] width 60 height 94
click at [616, 306] on input "b." at bounding box center [616, 301] width 1 height 8
radio input "true"
click at [699, 389] on rect at bounding box center [673, 373] width 60 height 94
click at [617, 306] on input "d." at bounding box center [616, 301] width 1 height 8
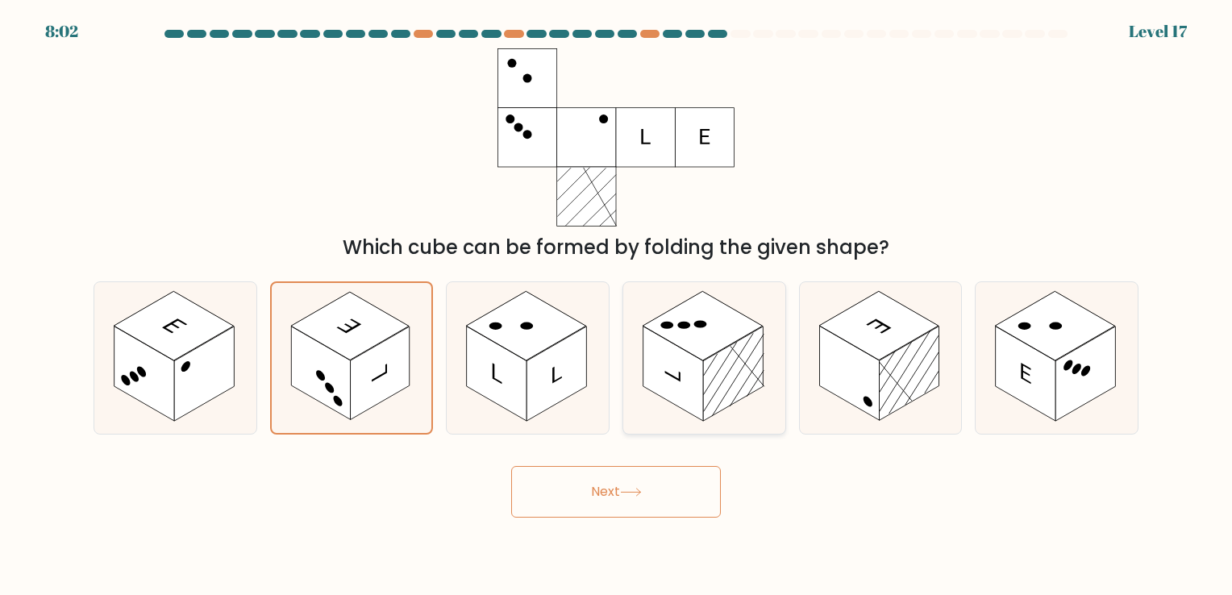
radio input "true"
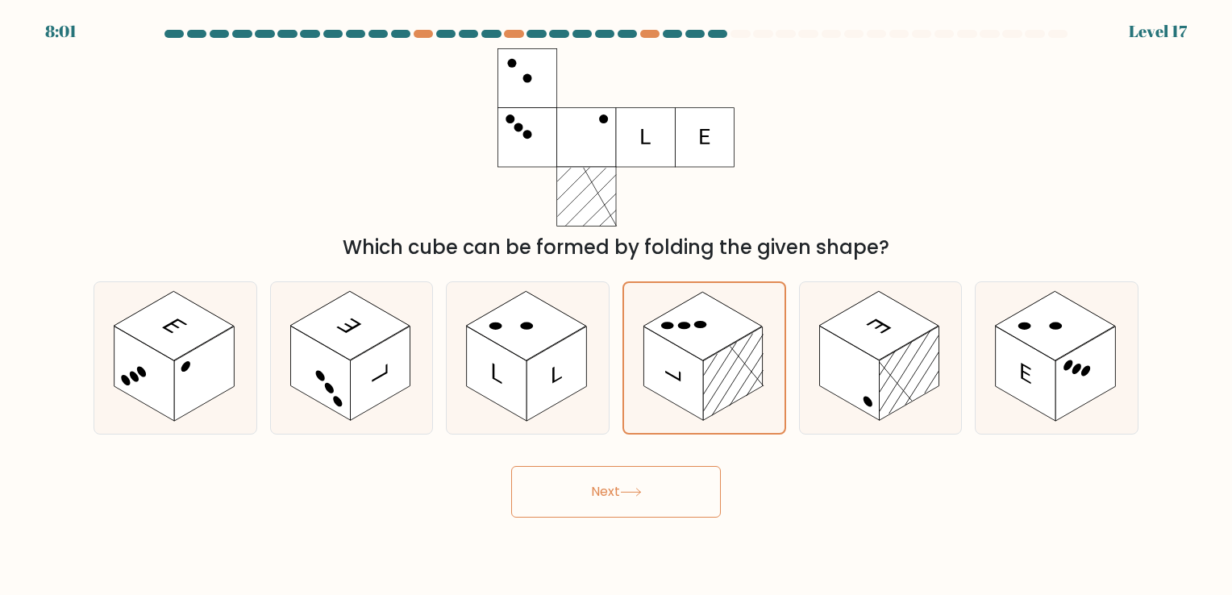
click at [674, 485] on button "Next" at bounding box center [616, 492] width 210 height 52
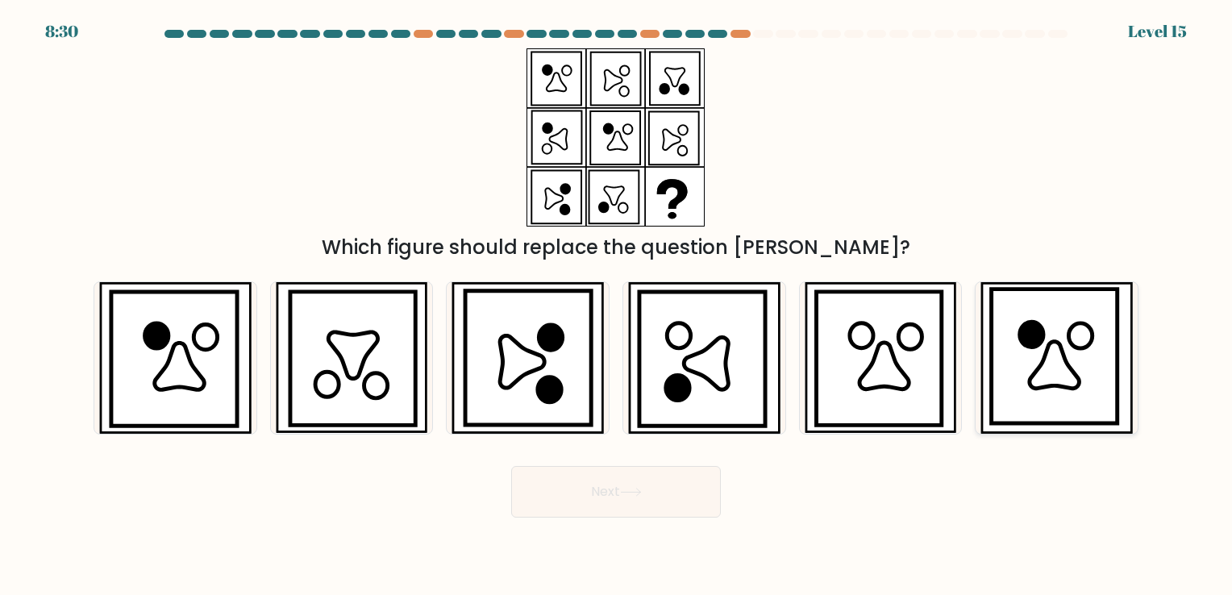
click at [1057, 372] on icon at bounding box center [1053, 365] width 49 height 47
click at [617, 306] on input "f." at bounding box center [616, 301] width 1 height 8
radio input "true"
click at [667, 495] on button "Next" at bounding box center [616, 492] width 210 height 52
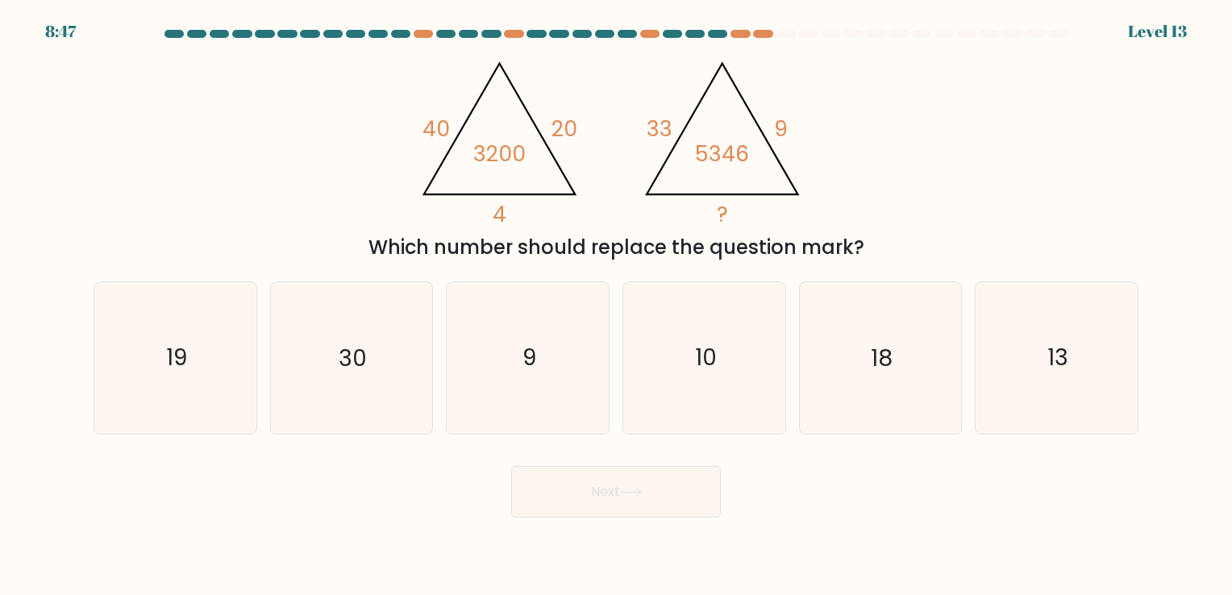
click at [821, 557] on body "8:47 Level 13" at bounding box center [616, 297] width 1232 height 595
click at [862, 494] on div "Next" at bounding box center [616, 486] width 1064 height 64
click at [871, 360] on text "18" at bounding box center [882, 358] width 22 height 31
click at [617, 306] on input "e. 18" at bounding box center [616, 301] width 1 height 8
radio input "true"
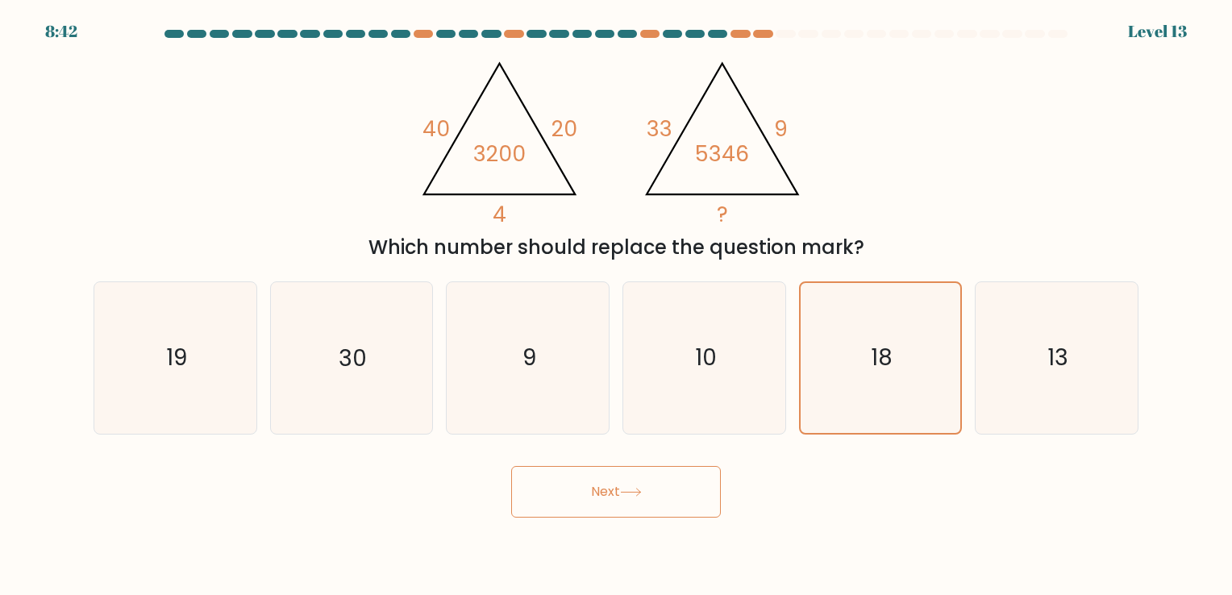
click at [667, 499] on button "Next" at bounding box center [616, 492] width 210 height 52
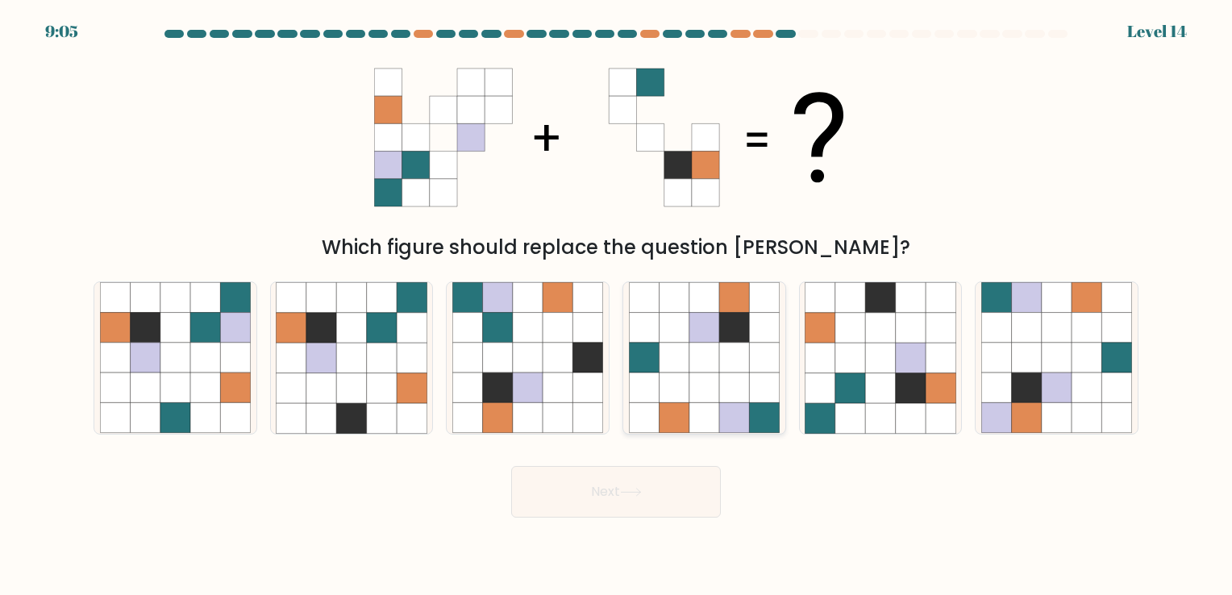
click at [706, 386] on icon at bounding box center [704, 388] width 30 height 30
click at [617, 306] on input "d." at bounding box center [616, 301] width 1 height 8
radio input "true"
click at [684, 501] on button "Next" at bounding box center [616, 492] width 210 height 52
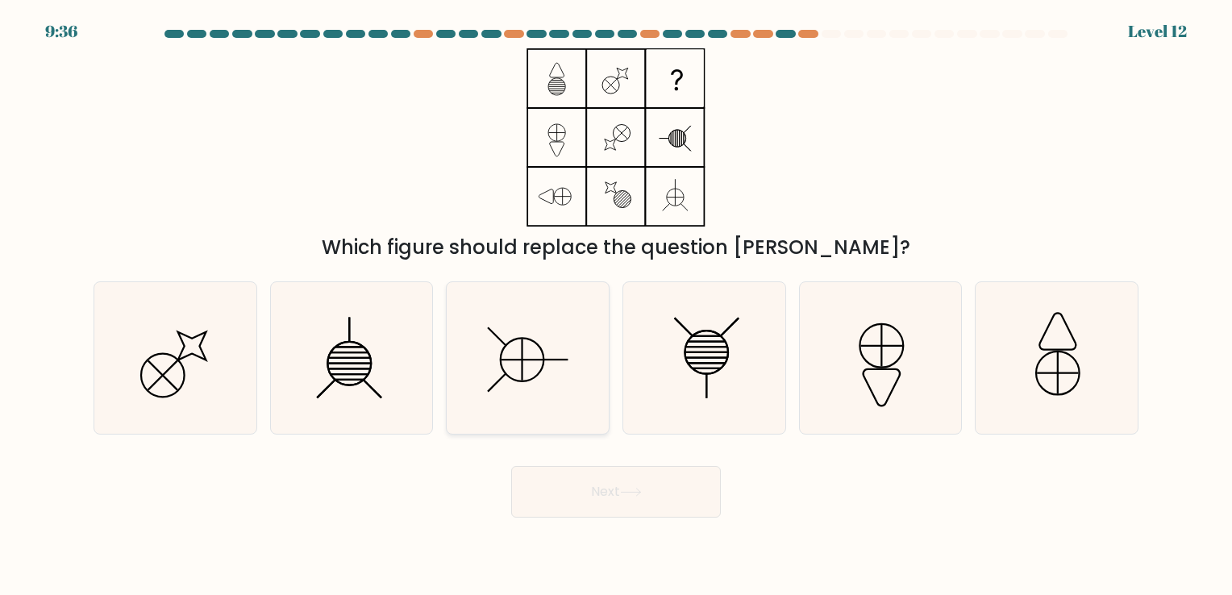
click at [551, 348] on icon at bounding box center [527, 357] width 151 height 151
click at [616, 306] on input "c." at bounding box center [616, 301] width 1 height 8
radio input "true"
click at [605, 498] on button "Next" at bounding box center [616, 492] width 210 height 52
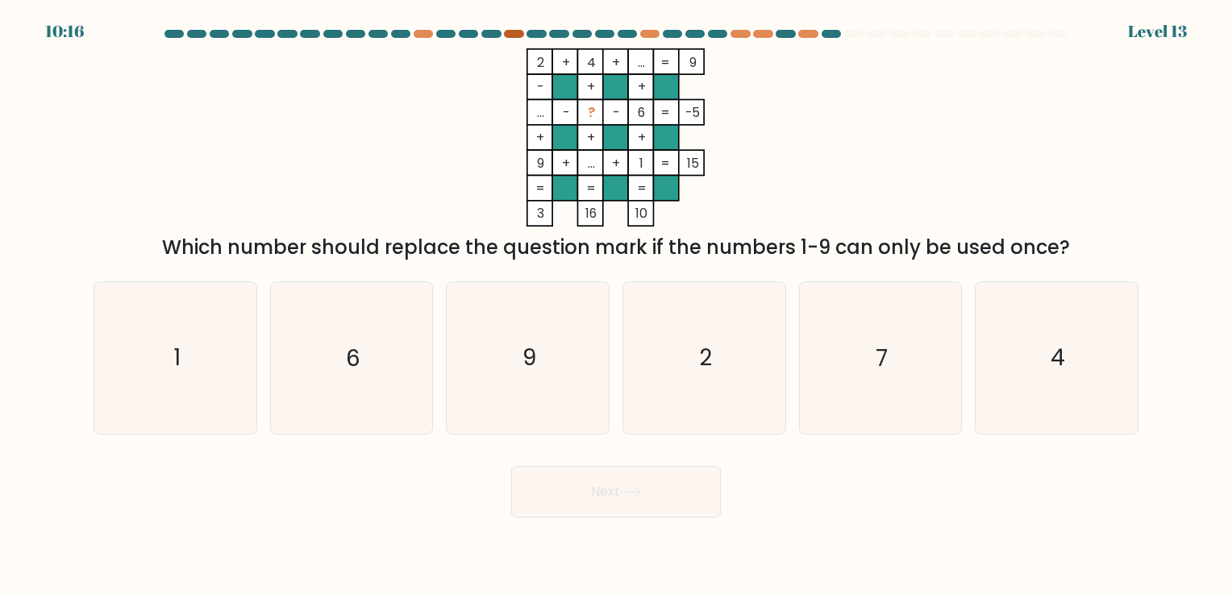
click at [519, 35] on div at bounding box center [513, 34] width 19 height 8
click at [626, 35] on div at bounding box center [626, 34] width 19 height 8
click at [655, 35] on div at bounding box center [649, 34] width 19 height 8
click at [742, 34] on div at bounding box center [739, 34] width 19 height 8
click at [810, 35] on div at bounding box center [807, 34] width 19 height 8
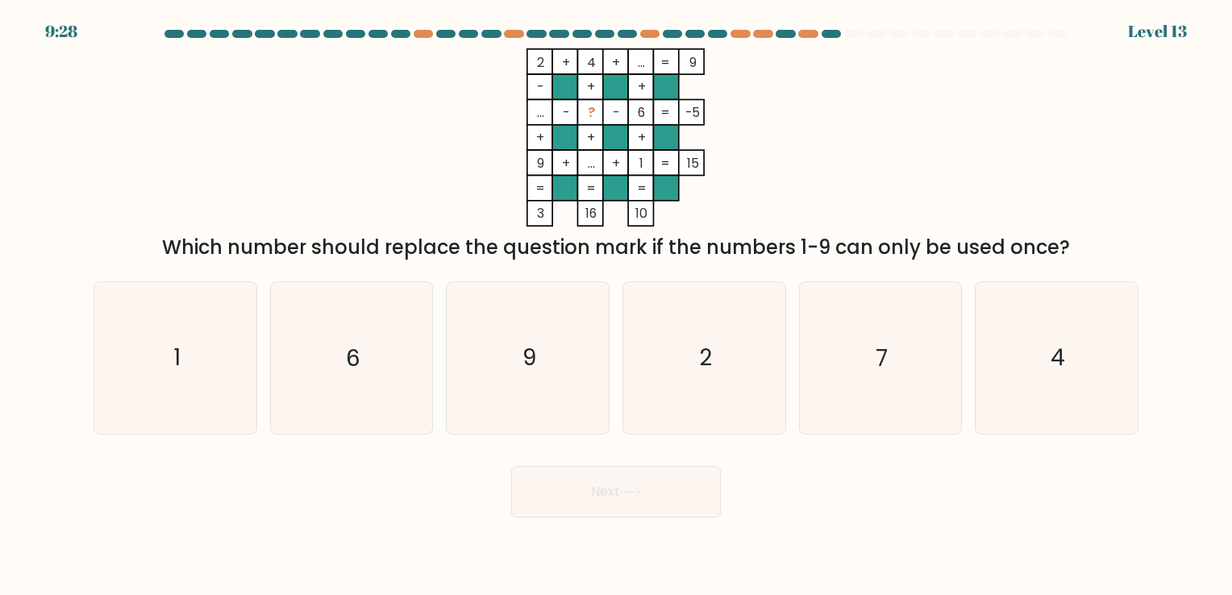
click at [800, 519] on body "9:28 Level 13" at bounding box center [616, 297] width 1232 height 595
click at [853, 395] on icon "7" at bounding box center [879, 357] width 151 height 151
click at [617, 306] on input "e. 7" at bounding box center [616, 301] width 1 height 8
radio input "true"
click at [675, 491] on button "Next" at bounding box center [616, 492] width 210 height 52
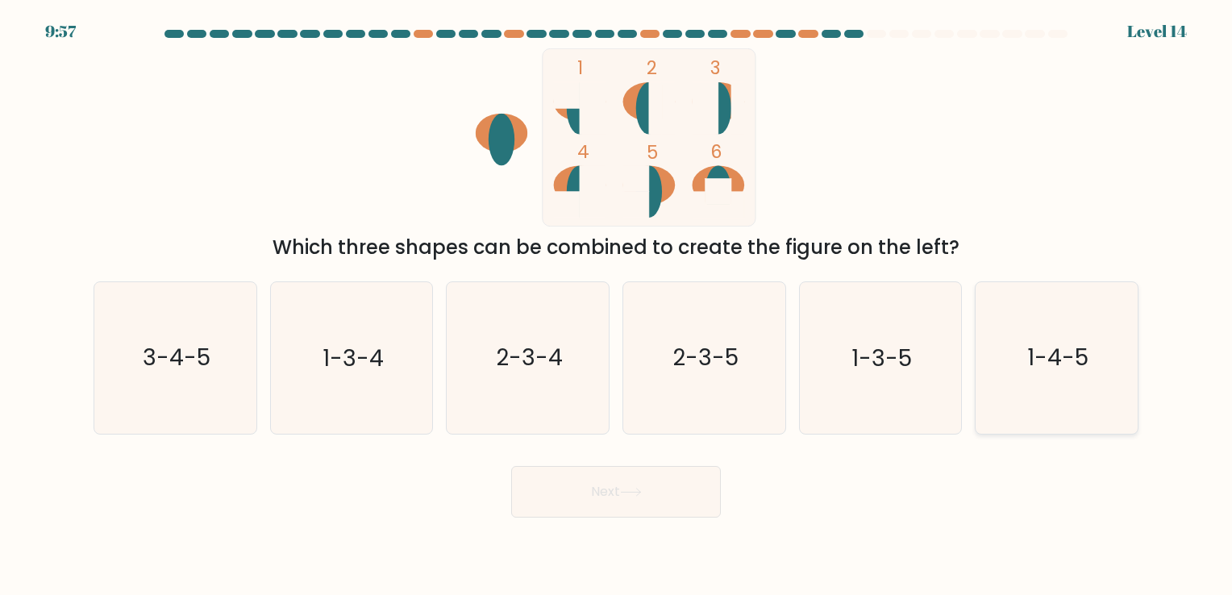
click at [1016, 389] on icon "1-4-5" at bounding box center [1056, 357] width 151 height 151
click at [617, 306] on input "f. 1-4-5" at bounding box center [616, 301] width 1 height 8
radio input "true"
click at [606, 497] on button "Next" at bounding box center [616, 492] width 210 height 52
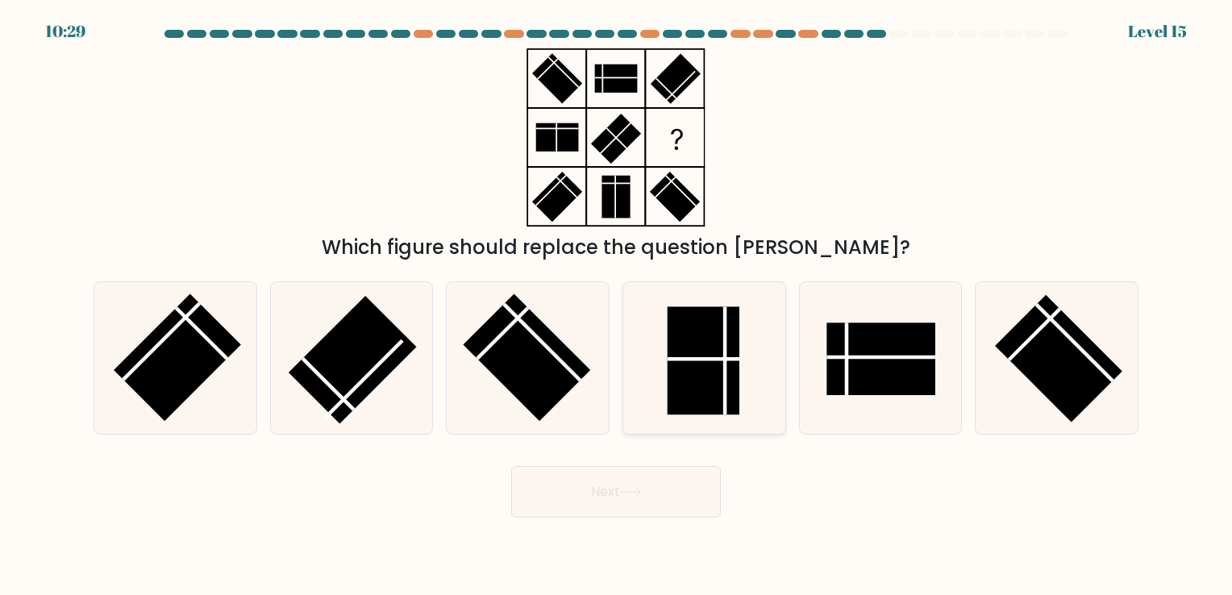
click at [726, 389] on rect at bounding box center [703, 361] width 72 height 108
click at [617, 306] on input "d." at bounding box center [616, 301] width 1 height 8
radio input "true"
click at [693, 485] on button "Next" at bounding box center [616, 492] width 210 height 52
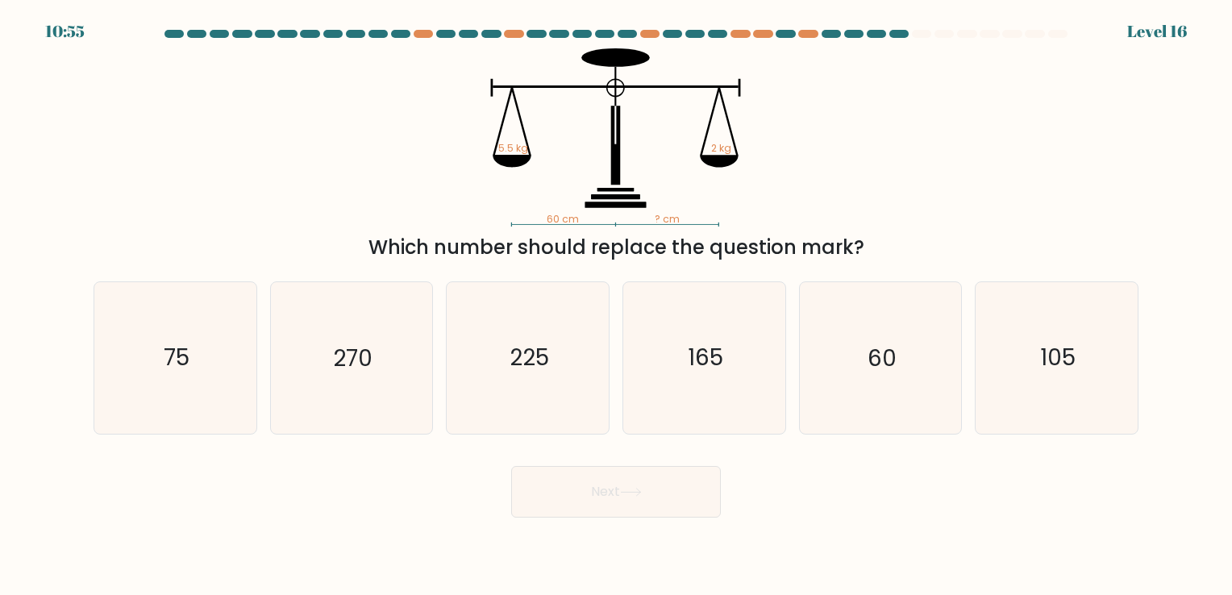
click at [948, 569] on body "10:55 Level 16" at bounding box center [616, 297] width 1232 height 595
click at [1039, 398] on icon "105" at bounding box center [1056, 357] width 151 height 151
click at [617, 306] on input "f. 105" at bounding box center [616, 301] width 1 height 8
radio input "true"
click at [567, 490] on button "Next" at bounding box center [616, 492] width 210 height 52
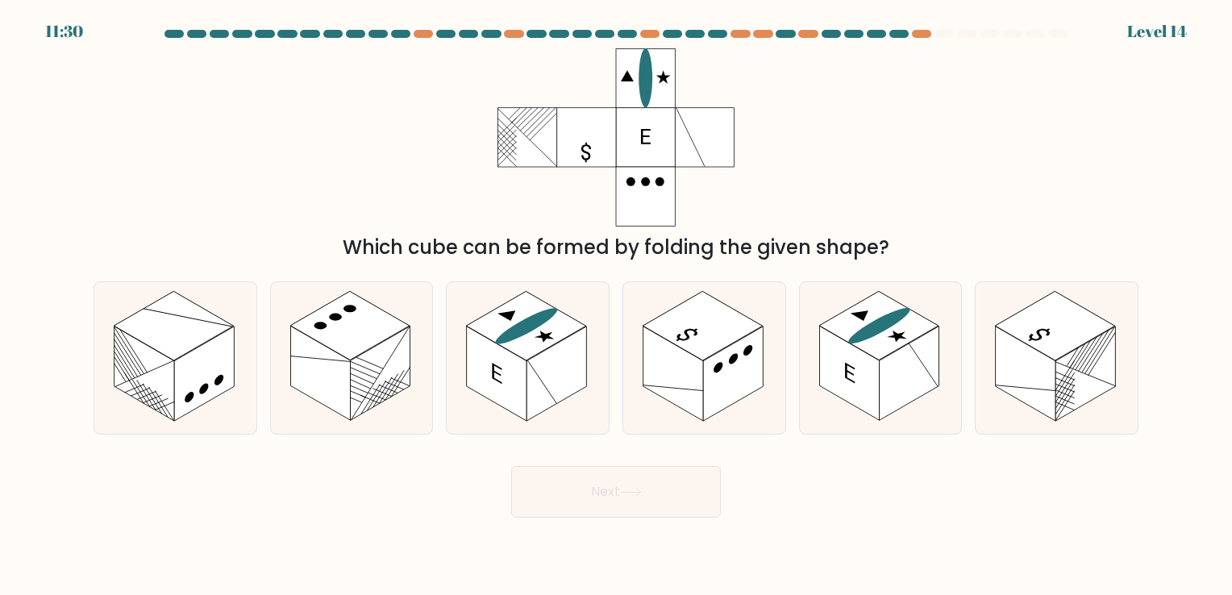
click at [761, 510] on div "Next" at bounding box center [616, 486] width 1064 height 64
click at [1071, 396] on rect at bounding box center [1085, 373] width 60 height 94
click at [617, 306] on input "f." at bounding box center [616, 301] width 1 height 8
radio input "true"
click at [625, 488] on icon at bounding box center [631, 492] width 22 height 9
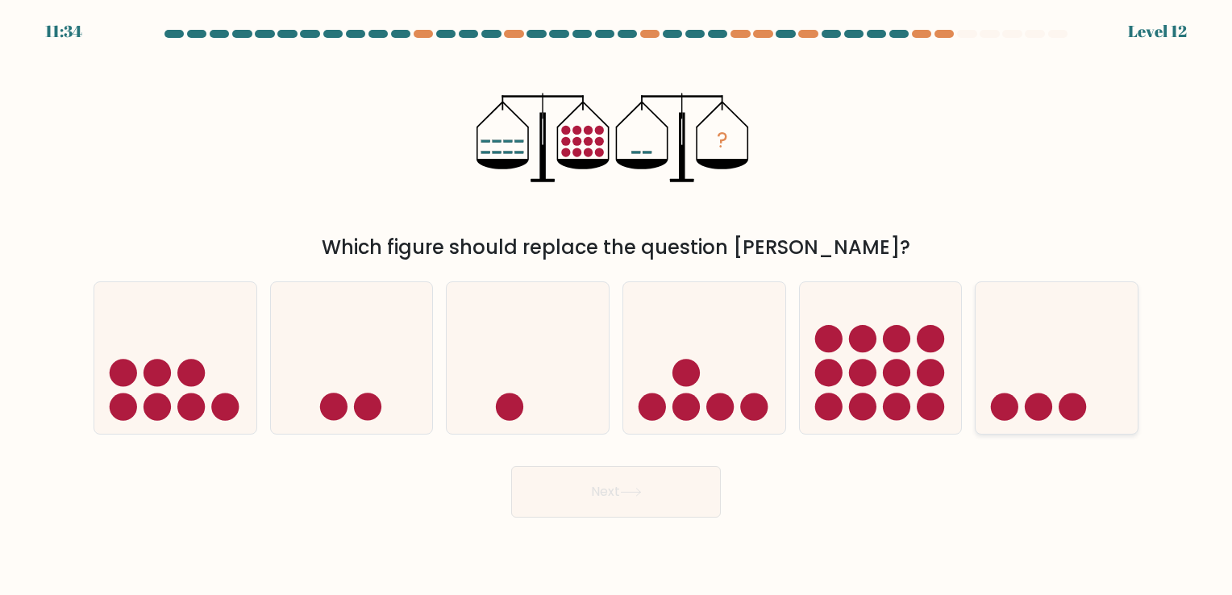
click at [1077, 339] on icon at bounding box center [1056, 358] width 162 height 134
click at [617, 306] on input "f." at bounding box center [616, 301] width 1 height 8
radio input "true"
click at [661, 504] on button "Next" at bounding box center [616, 492] width 210 height 52
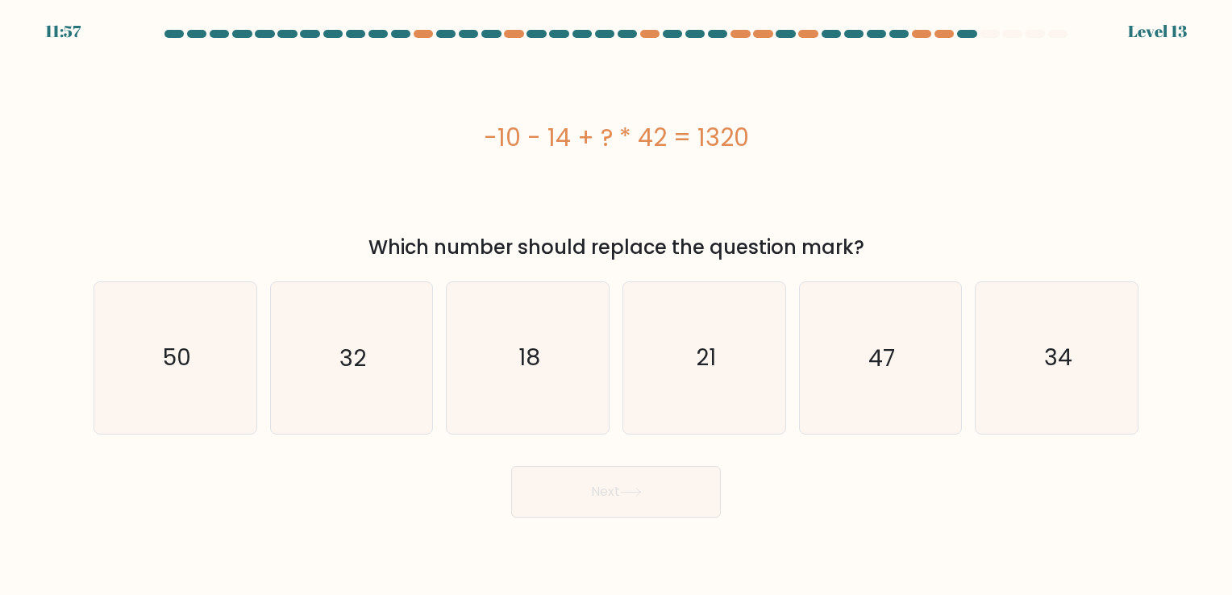
click at [998, 563] on body "11:57 Level 13" at bounding box center [616, 297] width 1232 height 595
click at [858, 537] on body "10:42 Level 13" at bounding box center [616, 297] width 1232 height 595
click at [947, 538] on body "10:23 Level 13" at bounding box center [616, 297] width 1232 height 595
click at [1012, 550] on body "10:16 Level 13" at bounding box center [616, 297] width 1232 height 595
click at [1074, 534] on body "10:09 Level 13" at bounding box center [616, 297] width 1232 height 595
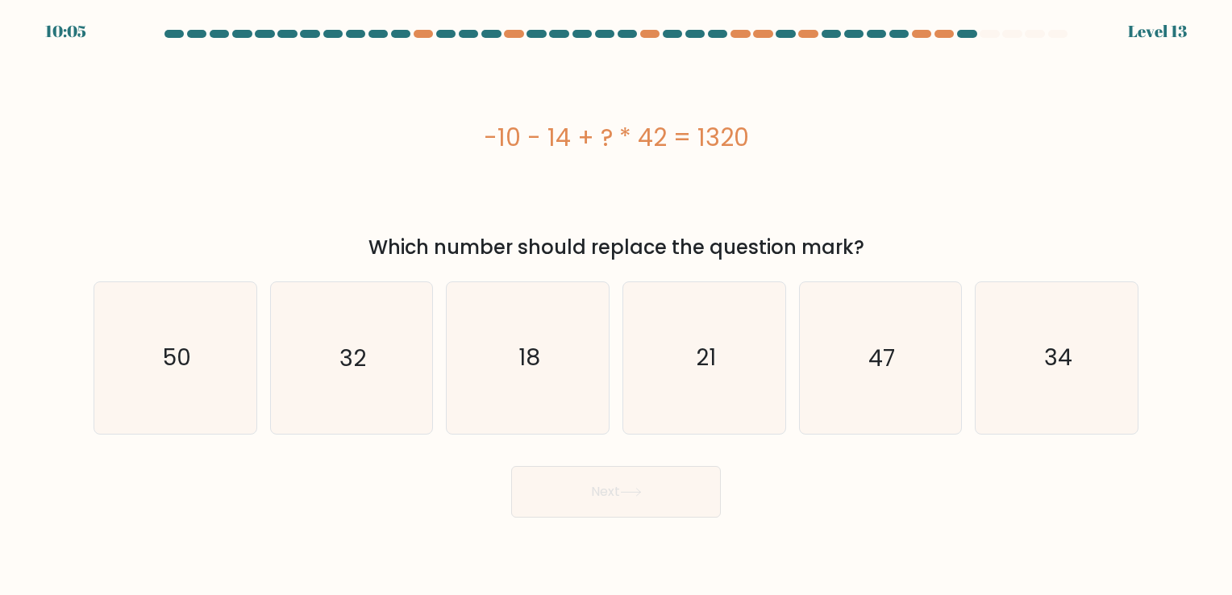
click at [835, 525] on body "10:05 Level 13" at bounding box center [616, 297] width 1232 height 595
click at [393, 389] on icon "32" at bounding box center [351, 357] width 151 height 151
click at [616, 306] on input "b. 32" at bounding box center [616, 301] width 1 height 8
radio input "true"
click at [561, 488] on button "Next" at bounding box center [616, 492] width 210 height 52
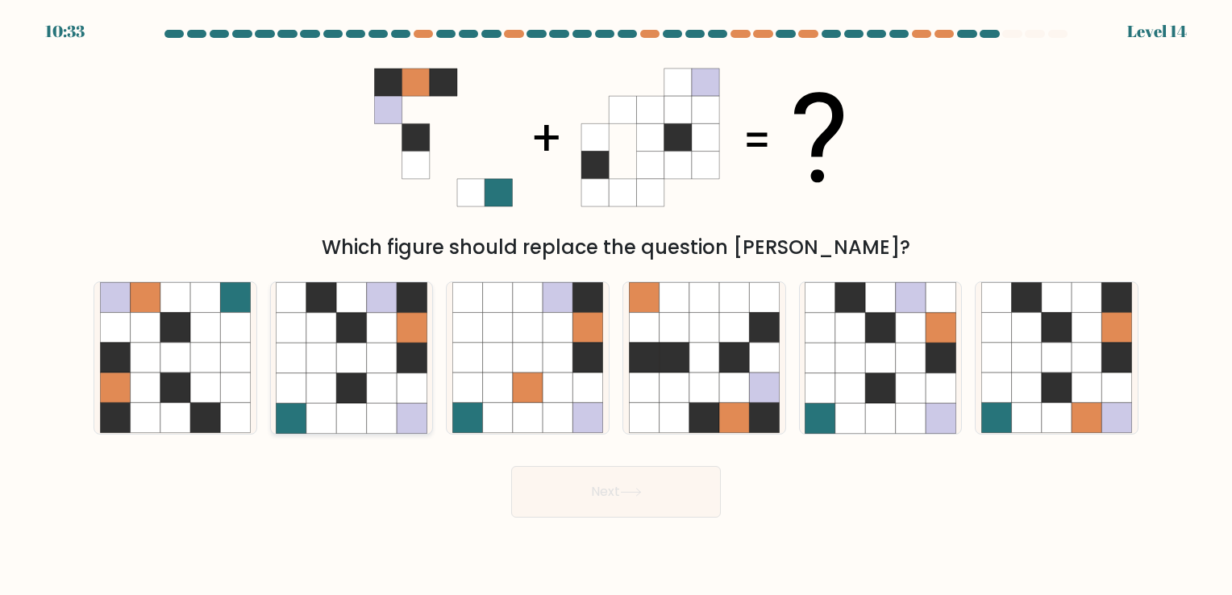
click at [389, 366] on icon at bounding box center [382, 358] width 30 height 30
click at [616, 306] on input "b." at bounding box center [616, 301] width 1 height 8
radio input "true"
click at [587, 487] on button "Next" at bounding box center [616, 492] width 210 height 52
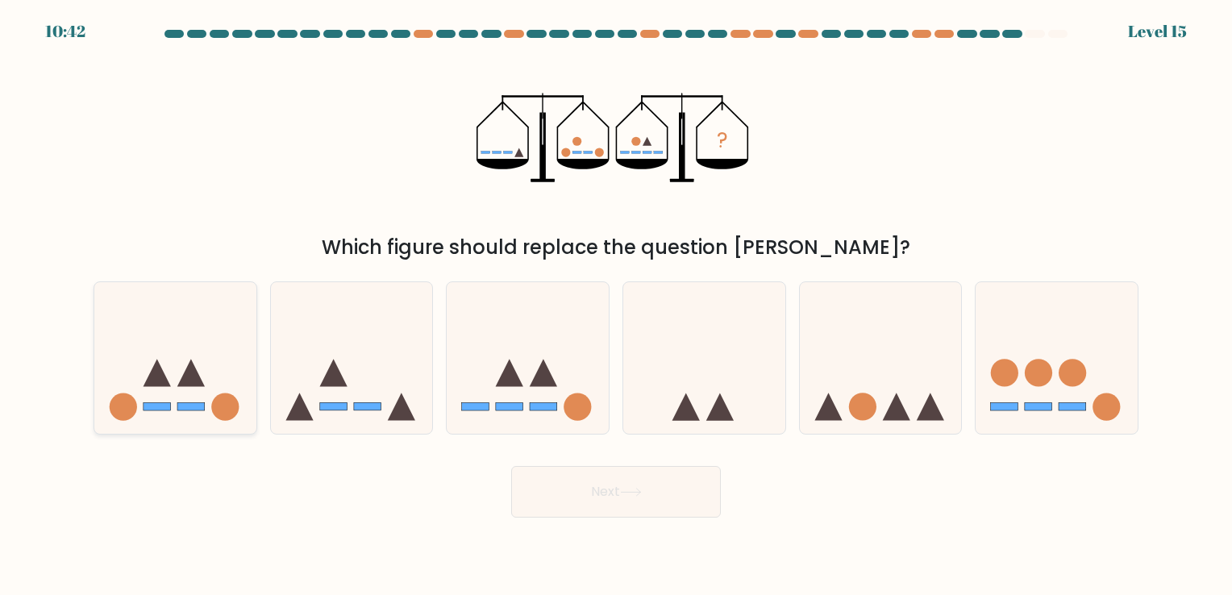
click at [218, 409] on circle at bounding box center [224, 406] width 27 height 27
click at [616, 306] on input "a." at bounding box center [616, 301] width 1 height 8
radio input "true"
click at [603, 499] on button "Next" at bounding box center [616, 492] width 210 height 52
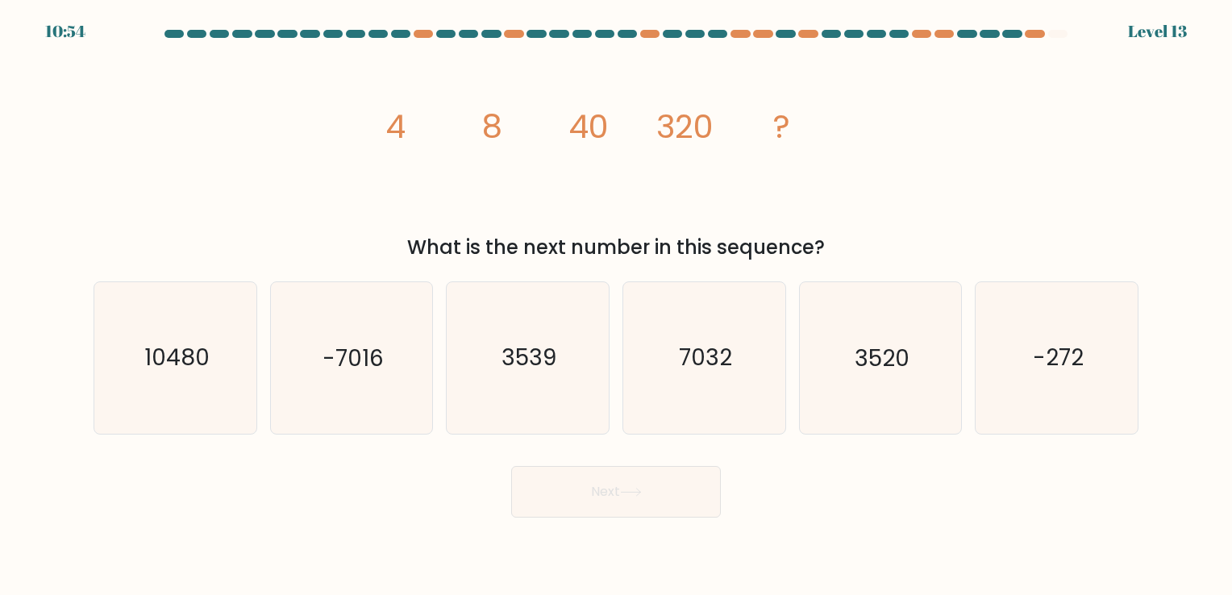
click at [844, 542] on body "10:54 Level 13" at bounding box center [616, 297] width 1232 height 595
click at [854, 508] on div "Next" at bounding box center [616, 486] width 1064 height 64
click at [736, 516] on div "Next" at bounding box center [616, 486] width 1064 height 64
click at [846, 523] on body "10:15 Level 13" at bounding box center [616, 297] width 1232 height 595
